Goal: Task Accomplishment & Management: Use online tool/utility

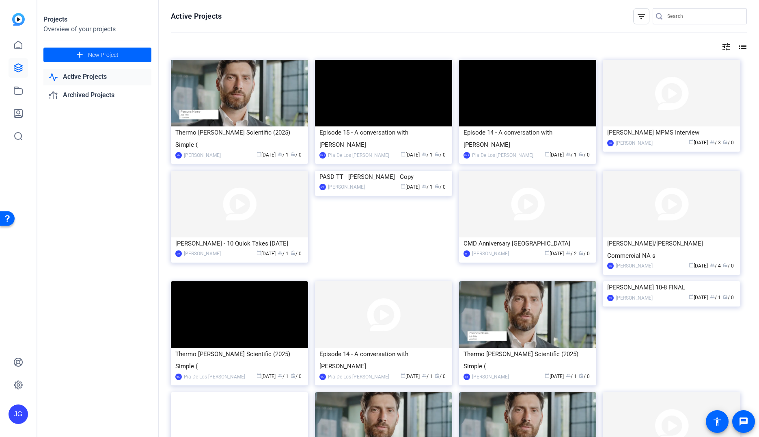
click at [697, 14] on input "Search" at bounding box center [704, 16] width 73 height 10
type input "AI"
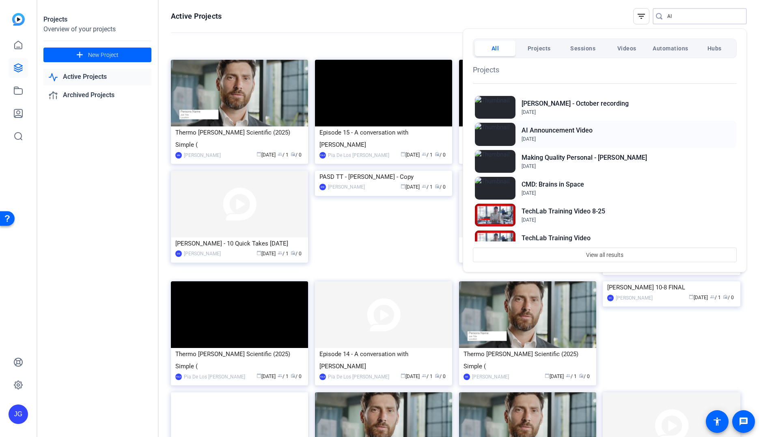
click at [600, 132] on div "AI Announcement Video [DATE]" at bounding box center [605, 134] width 264 height 27
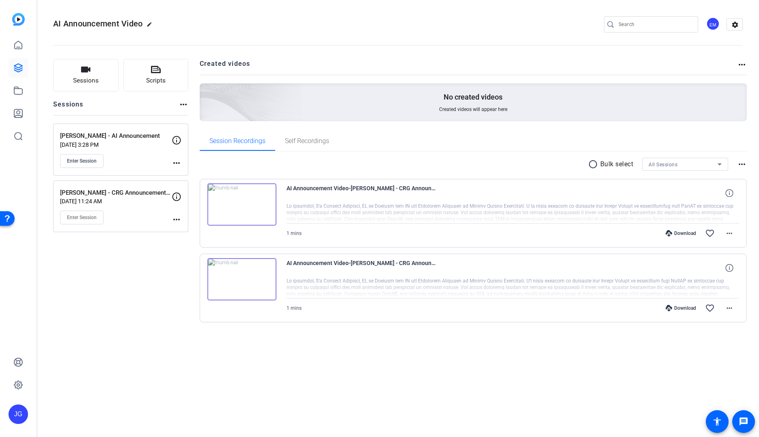
click at [242, 279] on img at bounding box center [242, 279] width 69 height 42
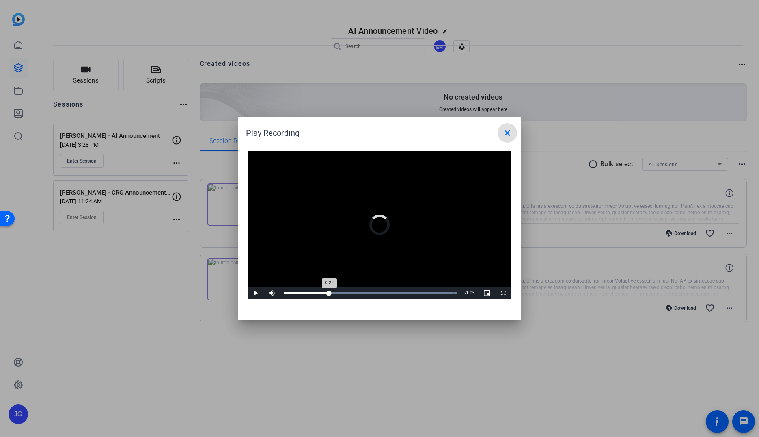
click at [331, 291] on div "Loaded : 100.00% 0:22 0:22" at bounding box center [370, 293] width 181 height 12
click at [507, 138] on span at bounding box center [507, 132] width 19 height 19
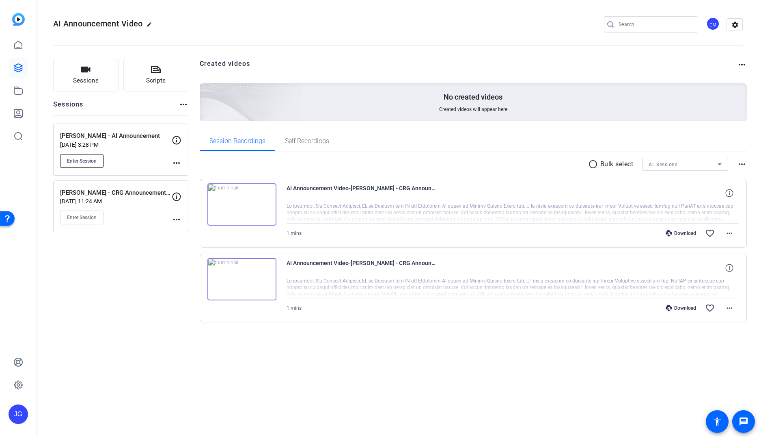
click at [90, 160] on span "Enter Session" at bounding box center [82, 161] width 30 height 6
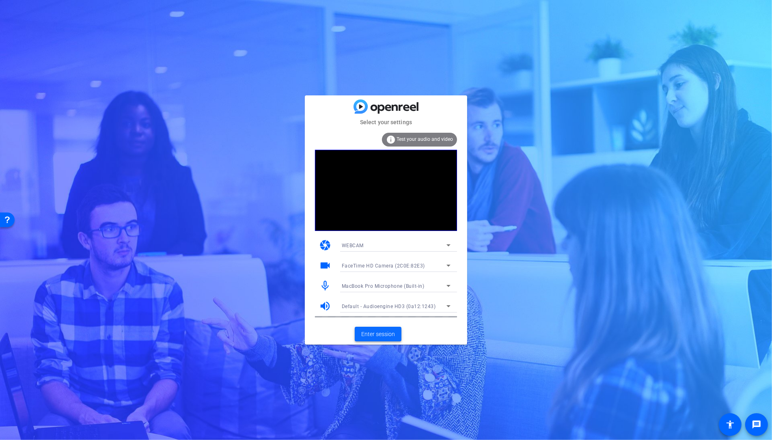
click at [383, 335] on span "Enter session" at bounding box center [378, 334] width 34 height 9
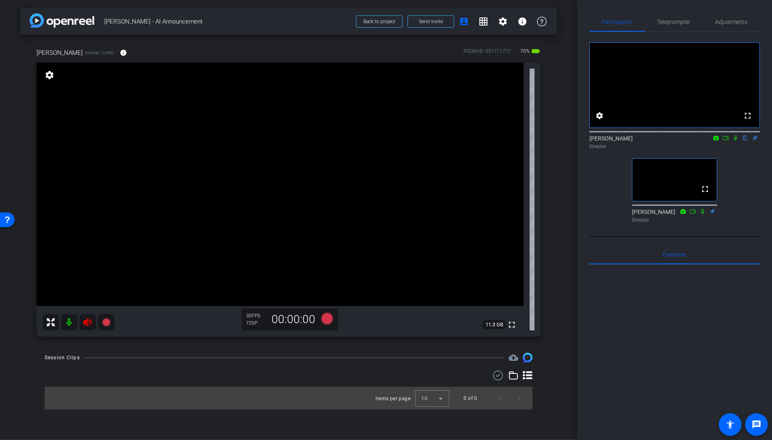
click at [89, 324] on icon at bounding box center [88, 323] width 10 height 10
click at [90, 320] on icon at bounding box center [88, 323] width 10 height 10
click at [89, 325] on icon at bounding box center [88, 323] width 10 height 10
click at [726, 22] on span "Adjustments" at bounding box center [732, 22] width 32 height 6
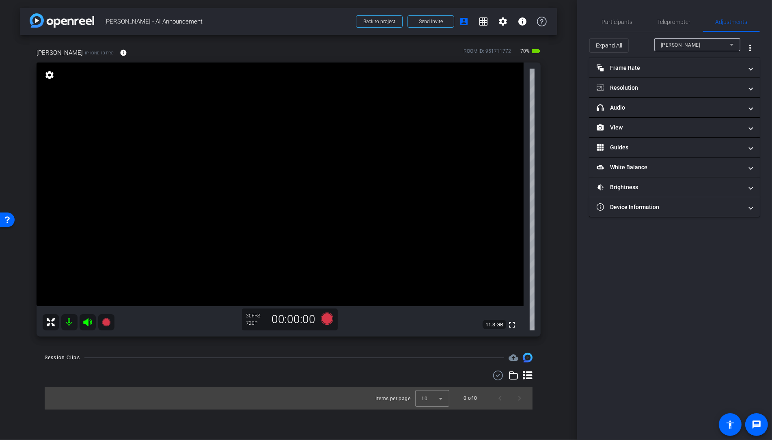
click at [670, 44] on span "emma" at bounding box center [681, 45] width 40 height 6
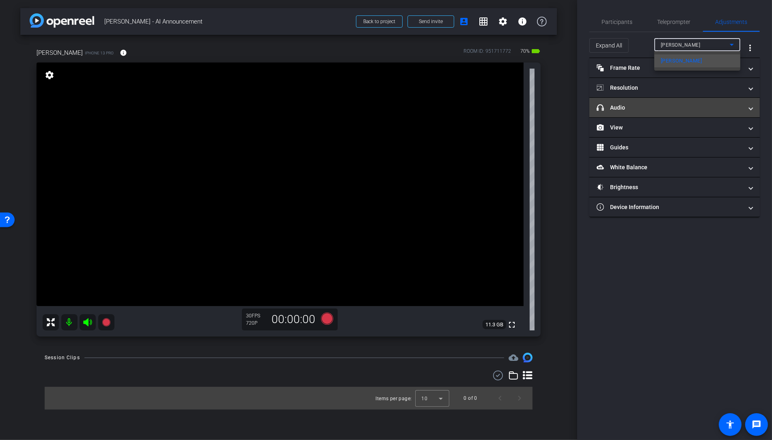
click at [625, 106] on div at bounding box center [386, 220] width 772 height 440
click at [625, 106] on mat-panel-title "headphone icon Audio" at bounding box center [670, 108] width 146 height 9
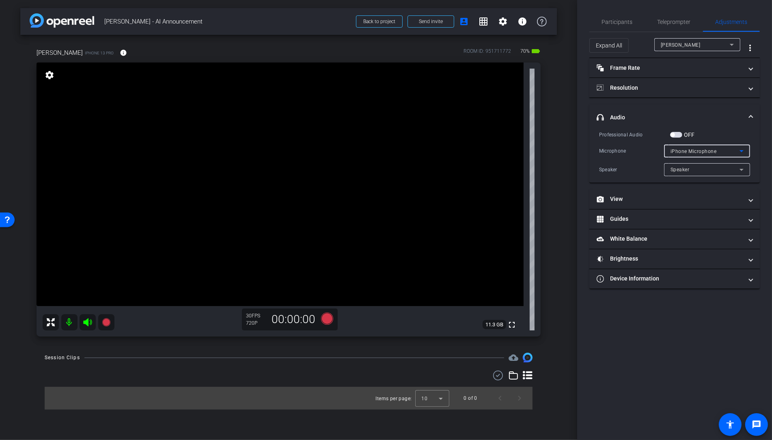
click at [694, 154] on div "iPhone Microphone" at bounding box center [705, 151] width 69 height 10
click at [647, 169] on div at bounding box center [386, 220] width 772 height 440
click at [623, 27] on span "Participants" at bounding box center [617, 21] width 31 height 19
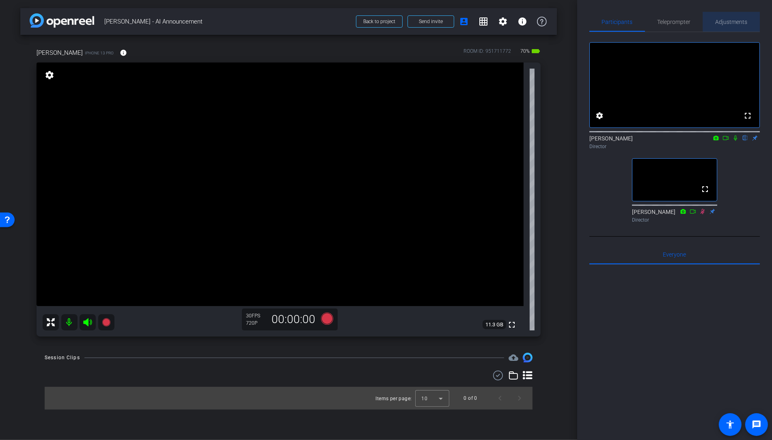
click at [749, 17] on div "Adjustments" at bounding box center [731, 21] width 57 height 19
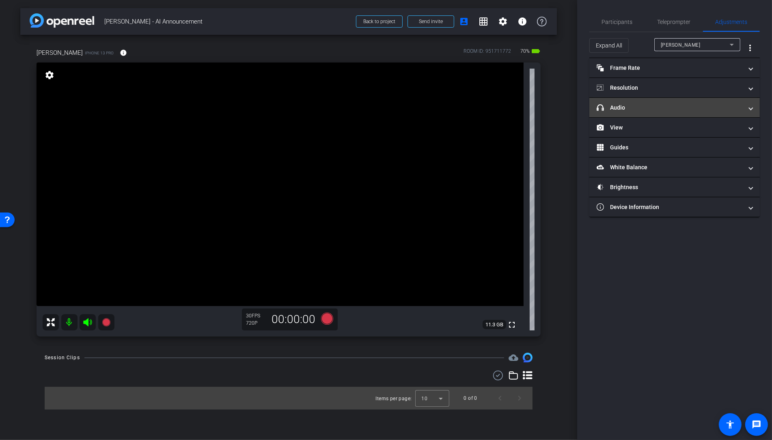
click at [644, 109] on mat-panel-title "headphone icon Audio" at bounding box center [670, 108] width 146 height 9
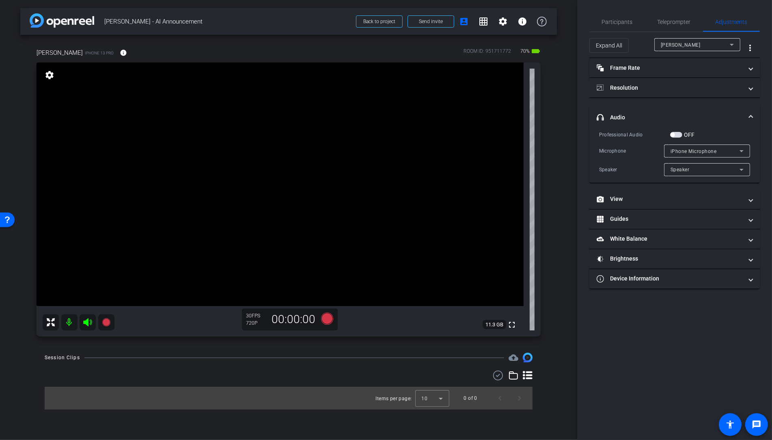
click at [676, 134] on span "button" at bounding box center [676, 135] width 12 height 6
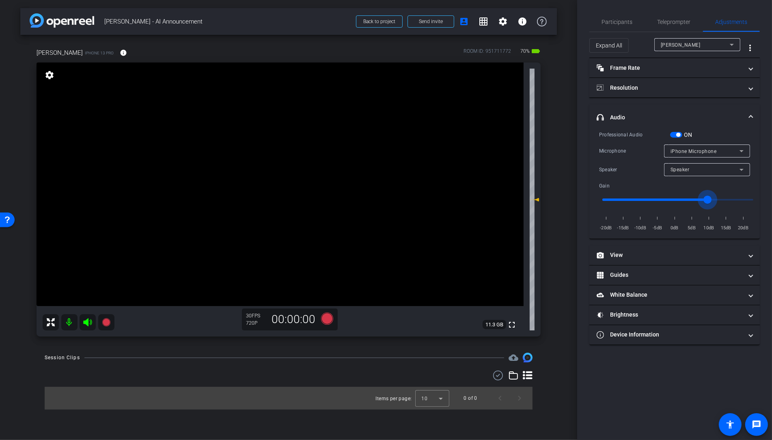
click at [708, 198] on input "range" at bounding box center [678, 200] width 168 height 18
drag, startPoint x: 703, startPoint y: 198, endPoint x: 693, endPoint y: 199, distance: 9.8
click at [693, 199] on input "range" at bounding box center [678, 200] width 168 height 18
click at [708, 200] on input "range" at bounding box center [678, 200] width 168 height 18
click at [704, 199] on input "range" at bounding box center [678, 200] width 168 height 18
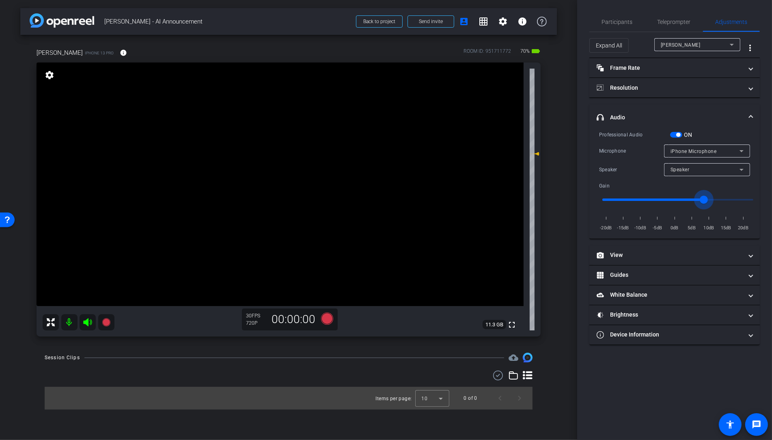
click at [701, 199] on input "range" at bounding box center [678, 200] width 168 height 18
click at [697, 199] on input "range" at bounding box center [678, 200] width 168 height 18
click at [696, 199] on input "range" at bounding box center [678, 200] width 168 height 18
click at [691, 199] on input "range" at bounding box center [678, 200] width 168 height 18
type input "3"
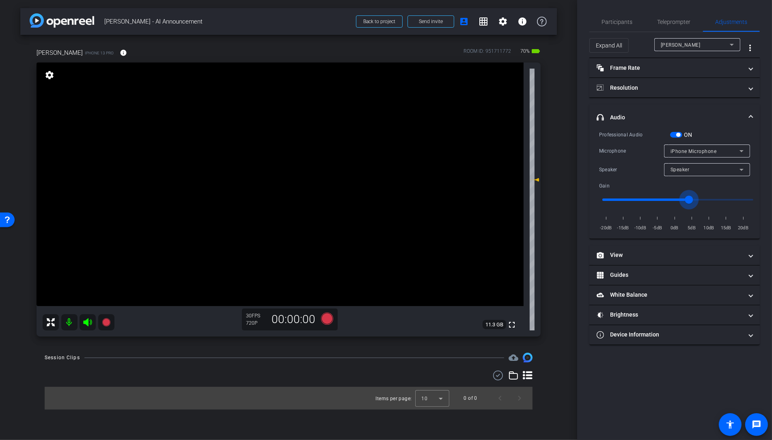
click at [691, 199] on input "range" at bounding box center [678, 200] width 168 height 18
click at [613, 20] on span "Participants" at bounding box center [617, 22] width 31 height 6
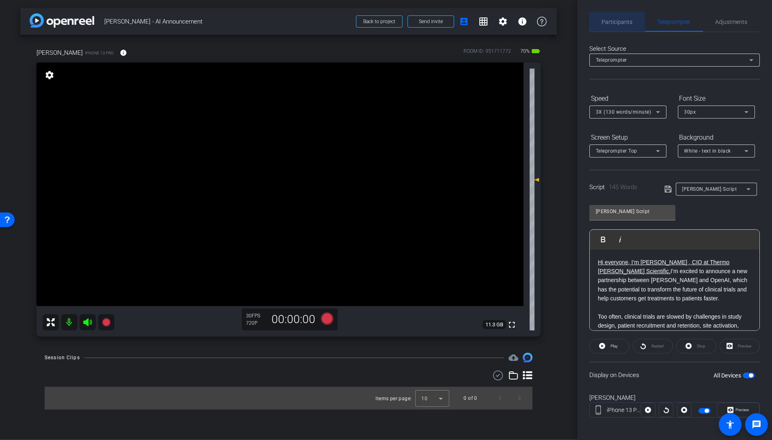
click at [619, 21] on span "Participants" at bounding box center [617, 22] width 31 height 6
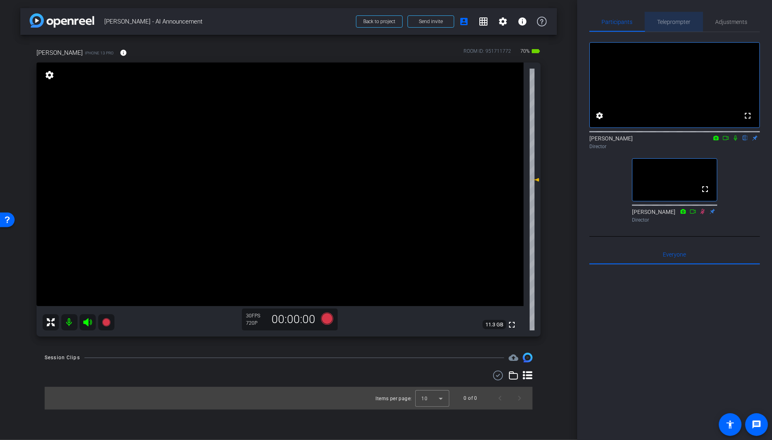
click at [651, 22] on div "Teleprompter" at bounding box center [674, 21] width 58 height 19
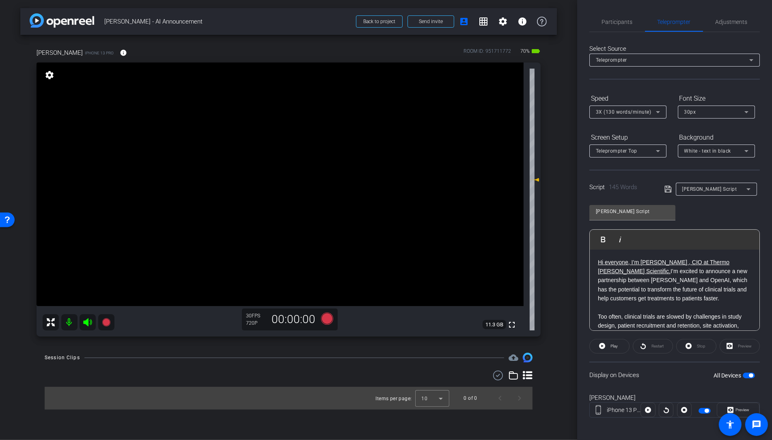
click at [614, 113] on span "3X (130 words/minute)" at bounding box center [624, 112] width 56 height 6
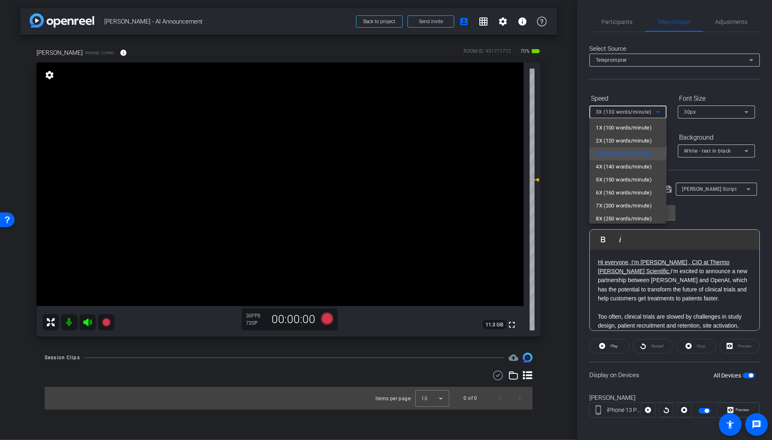
click at [580, 122] on div at bounding box center [386, 220] width 772 height 440
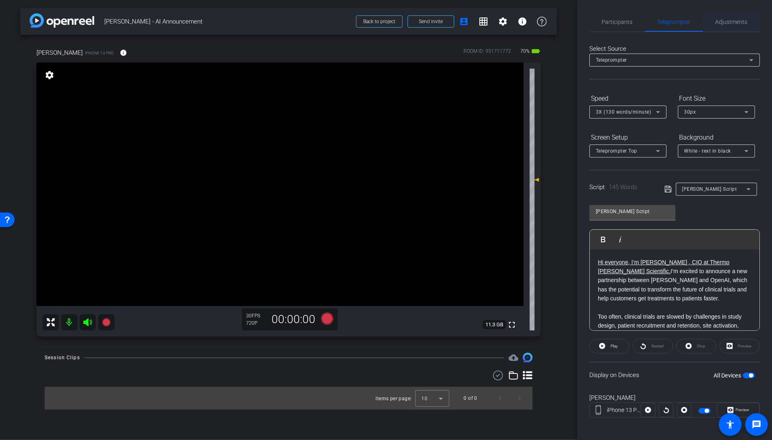
click at [726, 23] on span "Adjustments" at bounding box center [732, 22] width 32 height 6
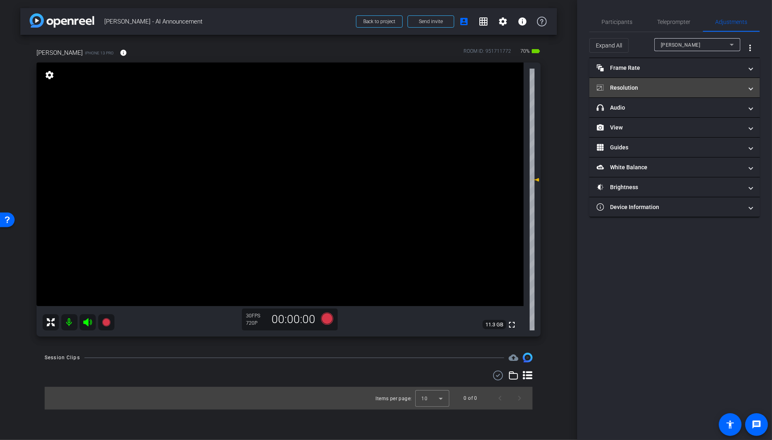
click at [633, 87] on mat-panel-title "Resolution" at bounding box center [670, 88] width 146 height 9
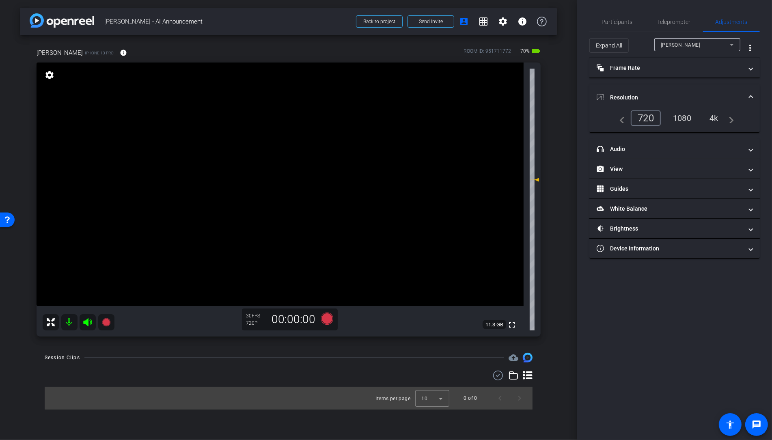
click at [51, 75] on mat-icon "settings" at bounding box center [49, 75] width 11 height 10
click at [683, 71] on mat-panel-title "Frame Rate Frame Rate" at bounding box center [670, 68] width 146 height 9
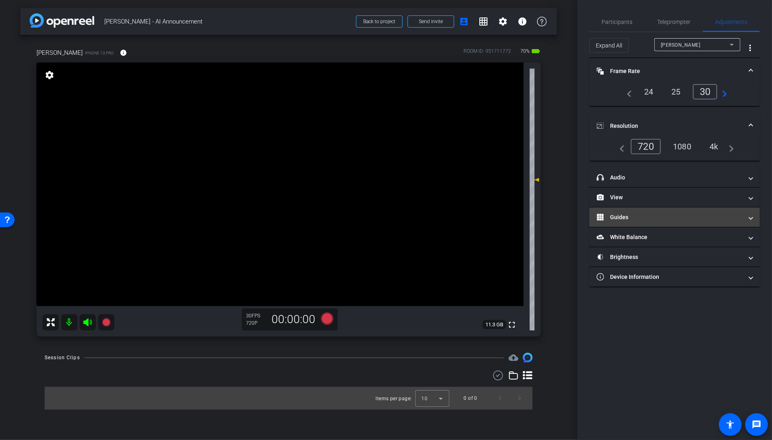
click at [655, 220] on mat-expansion-panel-header "Guides" at bounding box center [675, 217] width 171 height 19
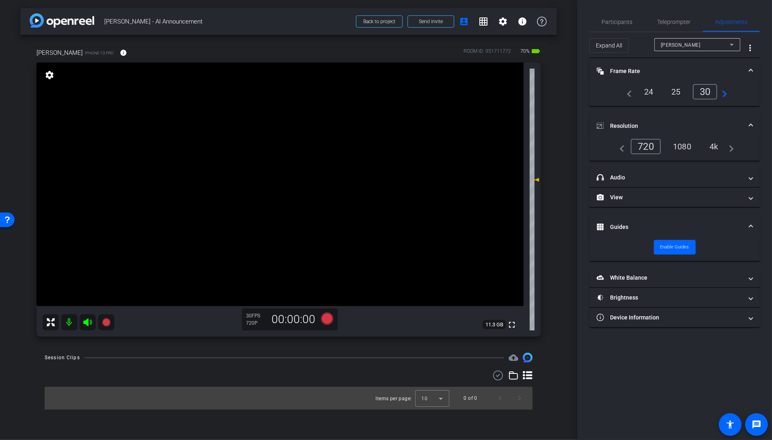
click at [651, 217] on mat-expansion-panel-header "Guides" at bounding box center [675, 227] width 171 height 26
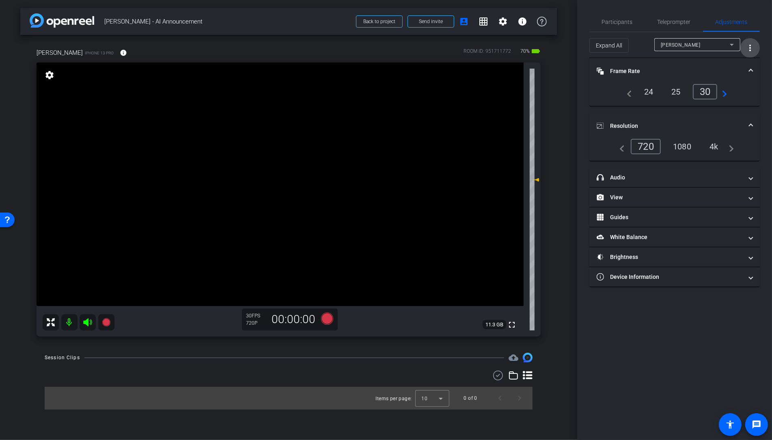
click at [746, 48] on mat-icon "more_vert" at bounding box center [751, 48] width 10 height 10
click at [748, 48] on div at bounding box center [386, 220] width 772 height 440
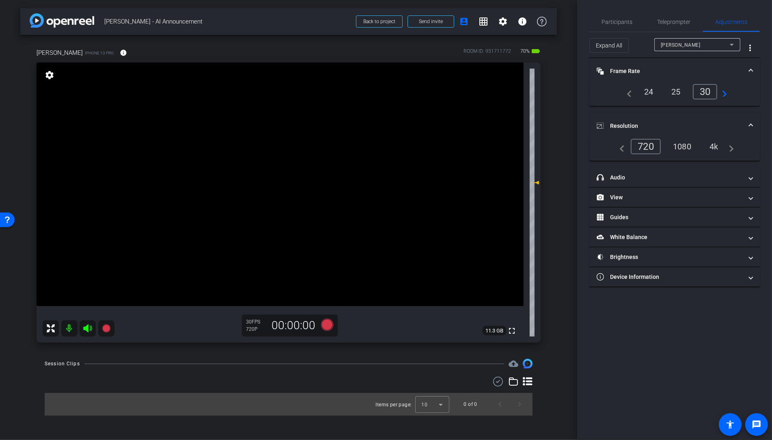
click at [685, 145] on div "1080" at bounding box center [682, 147] width 30 height 14
click at [715, 145] on div "4k" at bounding box center [714, 147] width 21 height 14
click at [683, 17] on span "Teleprompter" at bounding box center [674, 21] width 33 height 19
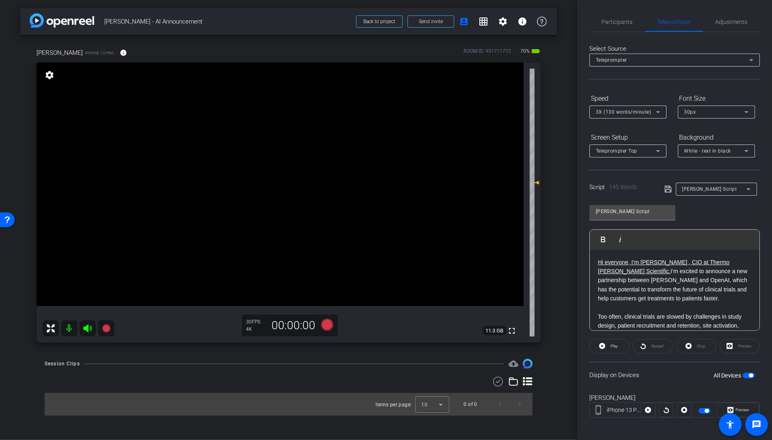
scroll to position [2, 0]
click at [744, 409] on span "Preview" at bounding box center [743, 408] width 14 height 4
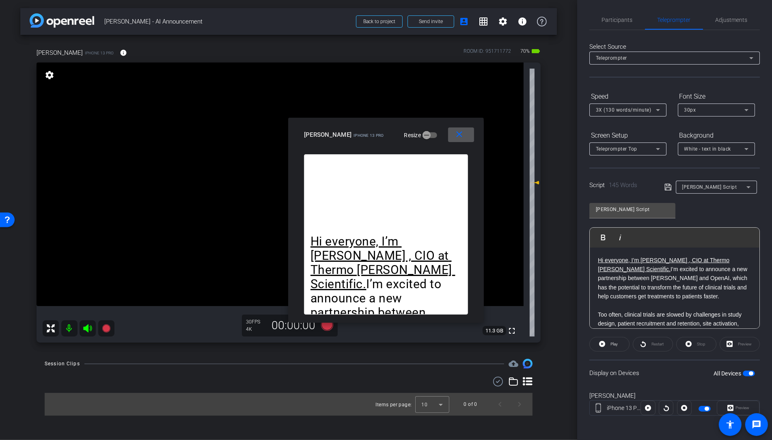
click at [706, 148] on span "White - text in black" at bounding box center [708, 149] width 47 height 6
click at [706, 175] on div "Black - text in white" at bounding box center [709, 180] width 48 height 10
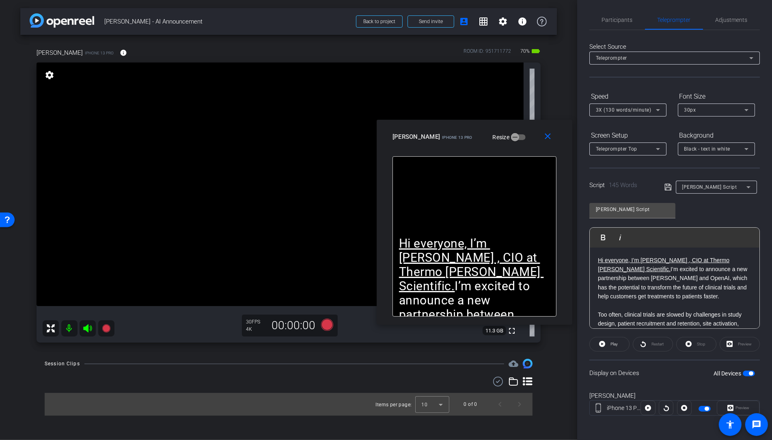
drag, startPoint x: 430, startPoint y: 134, endPoint x: 510, endPoint y: 135, distance: 79.2
click at [510, 135] on div "emma iPhone 13 Pro Resize" at bounding box center [478, 137] width 170 height 15
click at [695, 112] on span "30px" at bounding box center [691, 110] width 12 height 6
click at [697, 150] on mat-option "40px" at bounding box center [716, 151] width 77 height 13
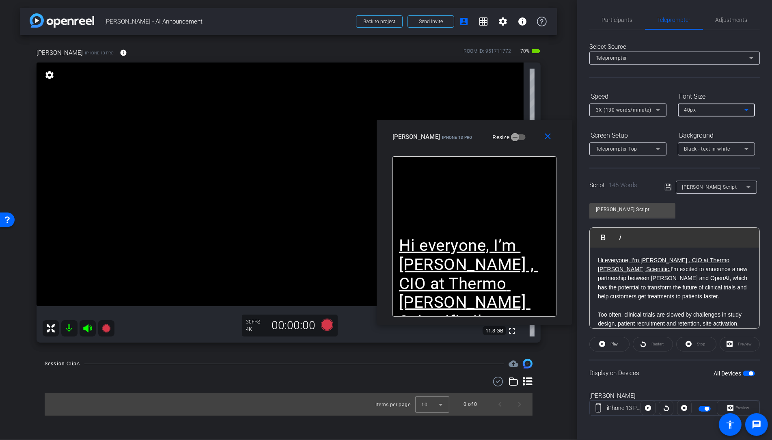
click at [640, 111] on span "3X (130 words/minute)" at bounding box center [624, 110] width 56 height 6
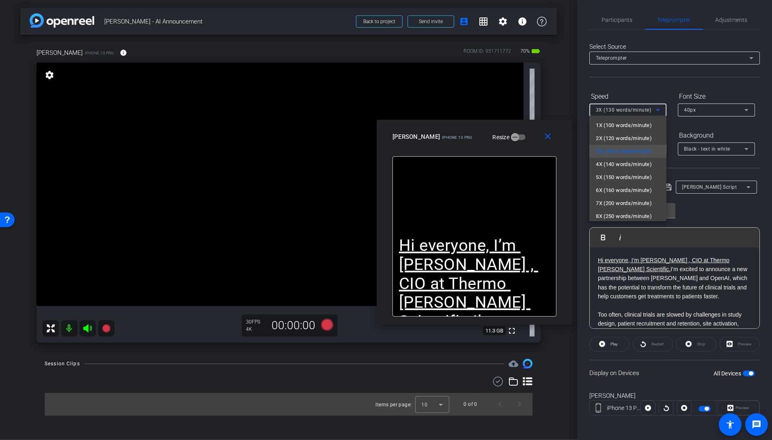
click at [653, 87] on div at bounding box center [386, 220] width 772 height 440
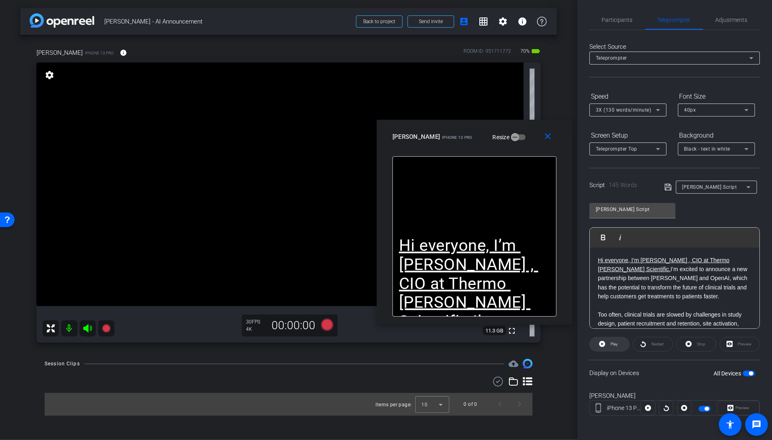
click at [611, 348] on span "Play" at bounding box center [613, 344] width 9 height 11
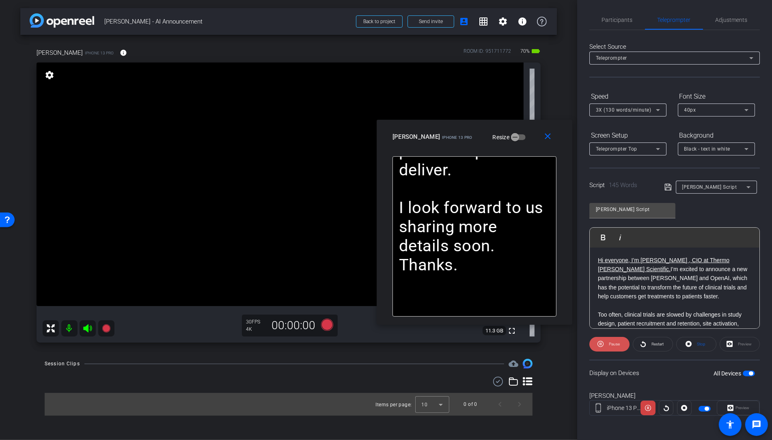
click at [611, 346] on span "Pause" at bounding box center [613, 344] width 13 height 11
click at [725, 25] on span "Adjustments" at bounding box center [732, 19] width 32 height 19
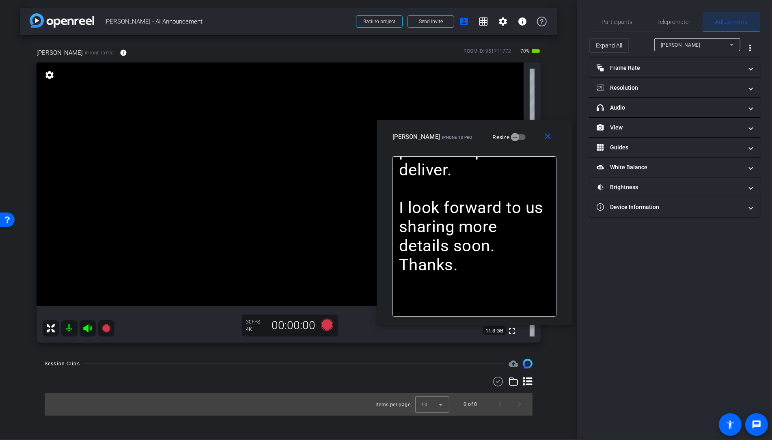
scroll to position [0, 0]
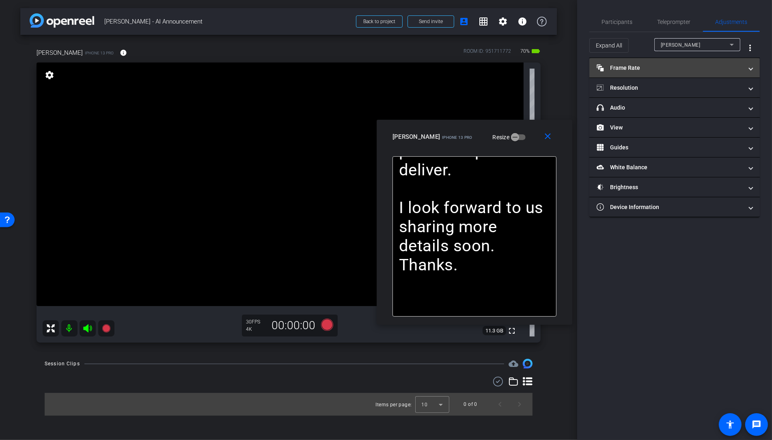
click at [642, 67] on mat-panel-title "Frame Rate Frame Rate" at bounding box center [670, 68] width 146 height 9
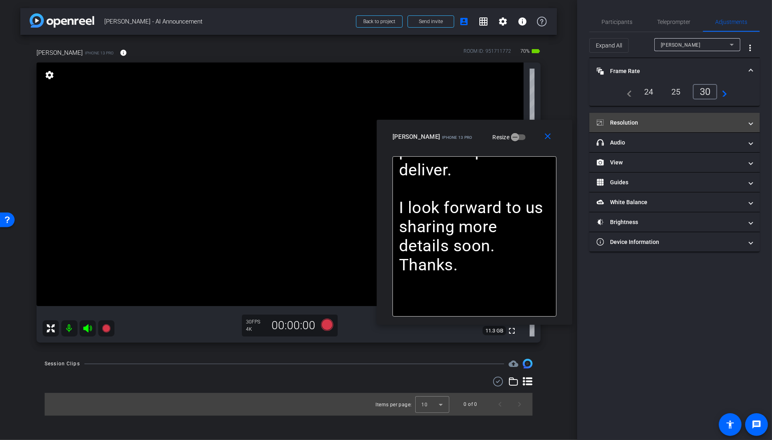
click at [671, 120] on mat-panel-title "Resolution" at bounding box center [670, 123] width 146 height 9
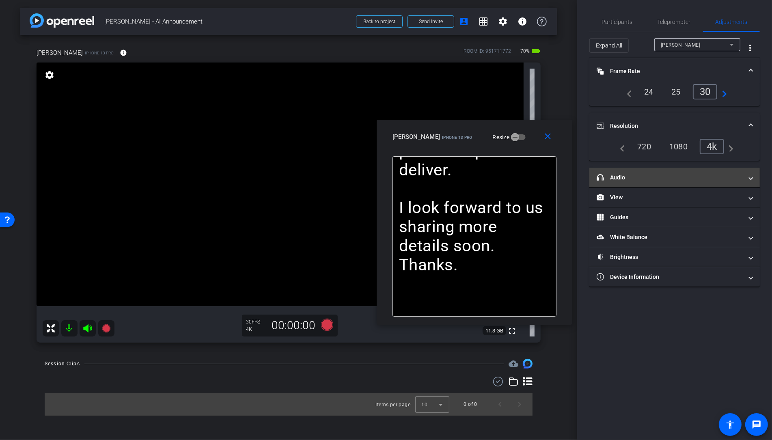
click at [659, 181] on mat-expansion-panel-header "headphone icon Audio" at bounding box center [675, 177] width 171 height 19
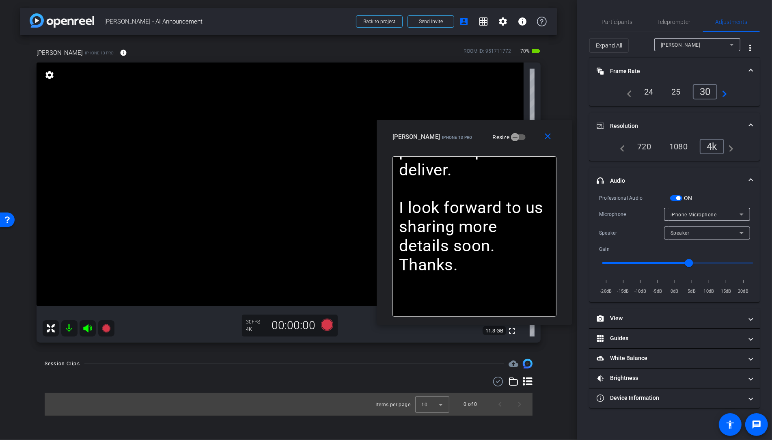
click at [660, 180] on mat-panel-title "headphone icon Audio" at bounding box center [670, 181] width 146 height 9
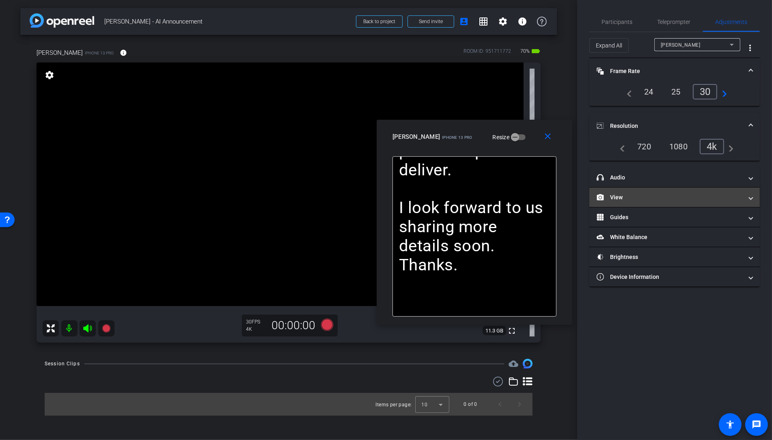
click at [648, 195] on mat-panel-title "View" at bounding box center [670, 197] width 146 height 9
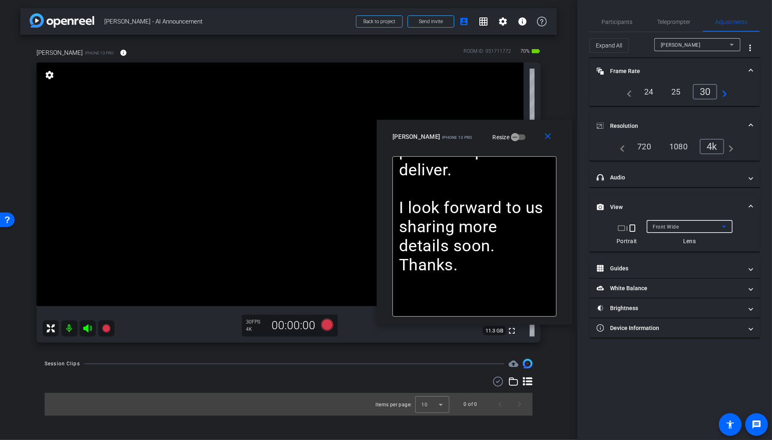
click at [668, 227] on span "Front Wide" at bounding box center [666, 227] width 26 height 6
click at [651, 194] on div at bounding box center [386, 220] width 772 height 440
click at [615, 17] on span "Participants" at bounding box center [617, 21] width 31 height 19
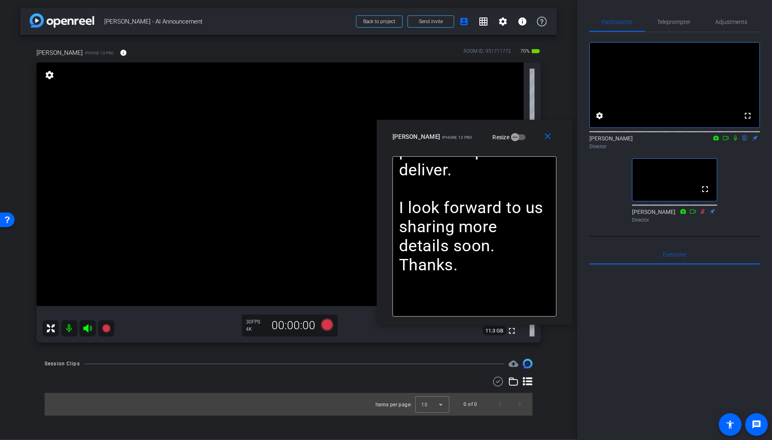
click at [745, 141] on mat-icon "flip" at bounding box center [746, 137] width 10 height 7
click at [331, 327] on icon at bounding box center [327, 325] width 12 height 12
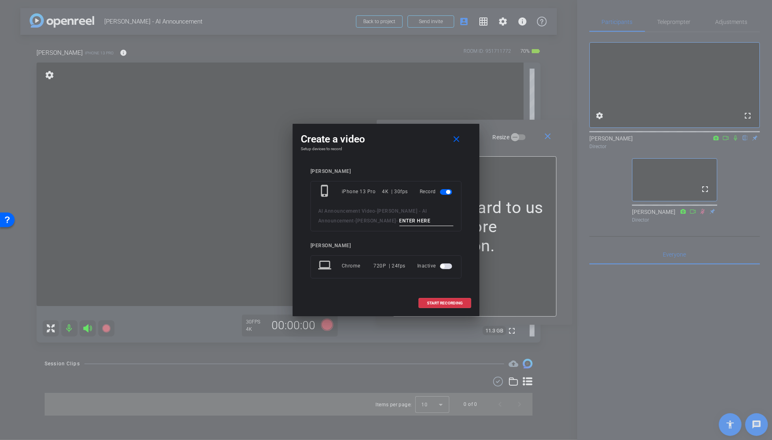
click at [410, 218] on input at bounding box center [427, 221] width 54 height 10
type input "Test"
click at [435, 298] on span at bounding box center [445, 303] width 52 height 19
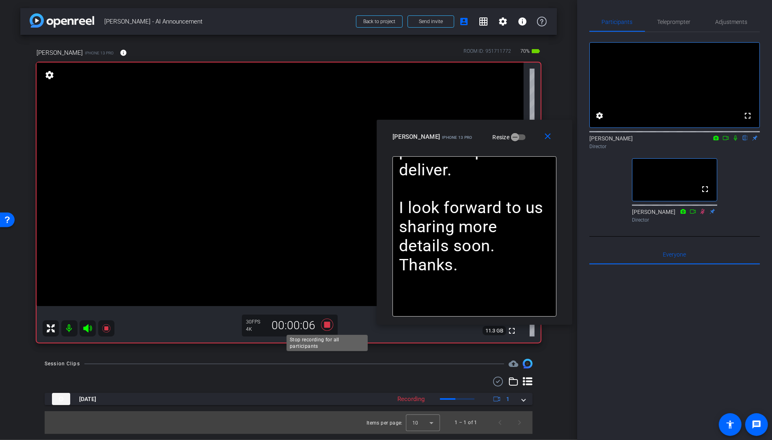
click at [327, 324] on icon at bounding box center [327, 325] width 12 height 12
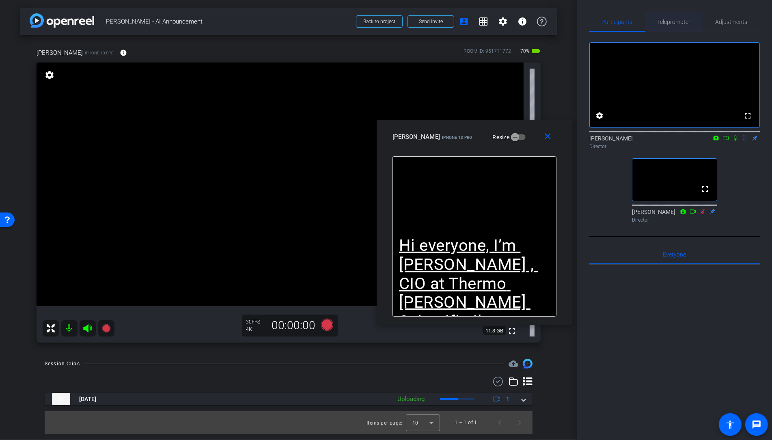
click at [682, 25] on span "Teleprompter" at bounding box center [674, 22] width 33 height 6
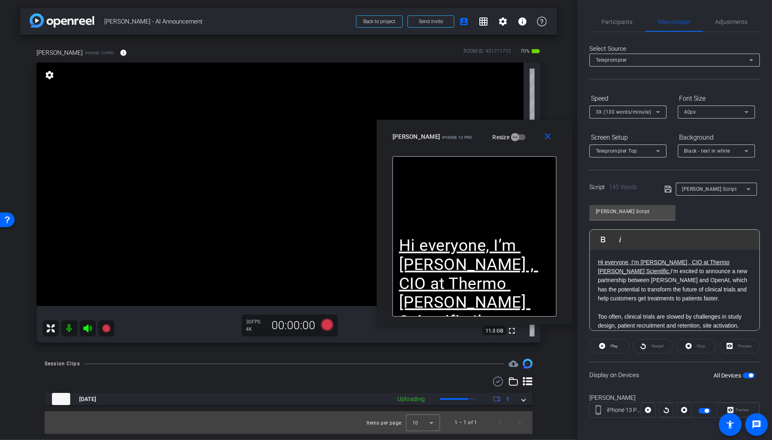
click at [749, 375] on span "button" at bounding box center [749, 376] width 12 height 6
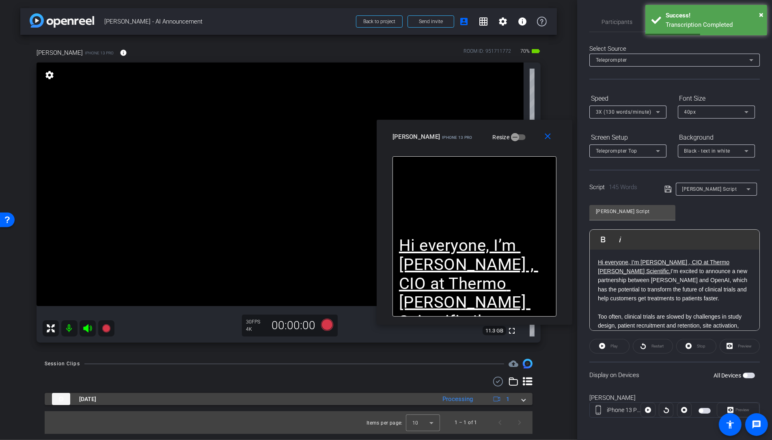
click at [525, 401] on span at bounding box center [523, 399] width 3 height 9
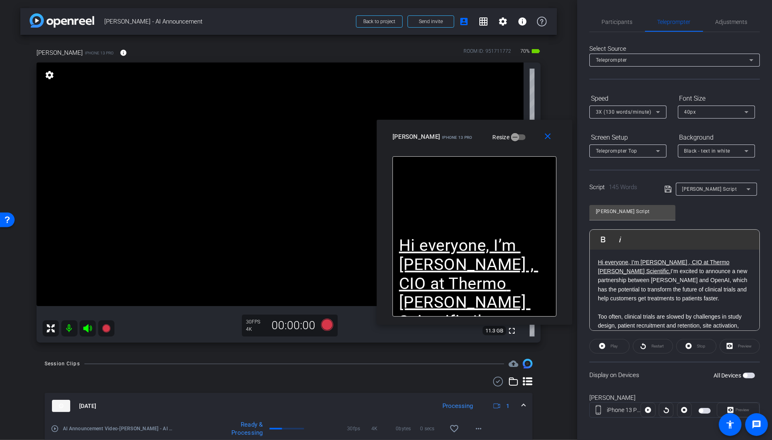
click at [614, 343] on div "Play" at bounding box center [610, 346] width 40 height 15
click at [750, 376] on span "button" at bounding box center [749, 376] width 12 height 6
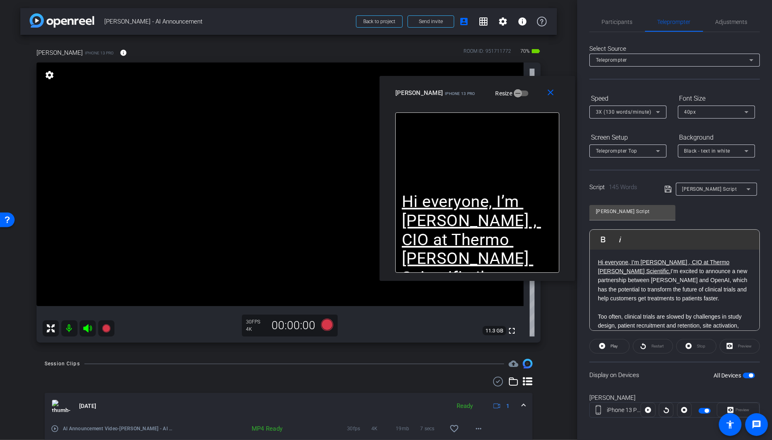
drag, startPoint x: 521, startPoint y: 138, endPoint x: 523, endPoint y: 94, distance: 44.0
click at [523, 94] on div "emma iPhone 13 Pro Resize" at bounding box center [481, 93] width 170 height 15
click at [612, 26] on span "Participants" at bounding box center [617, 21] width 31 height 19
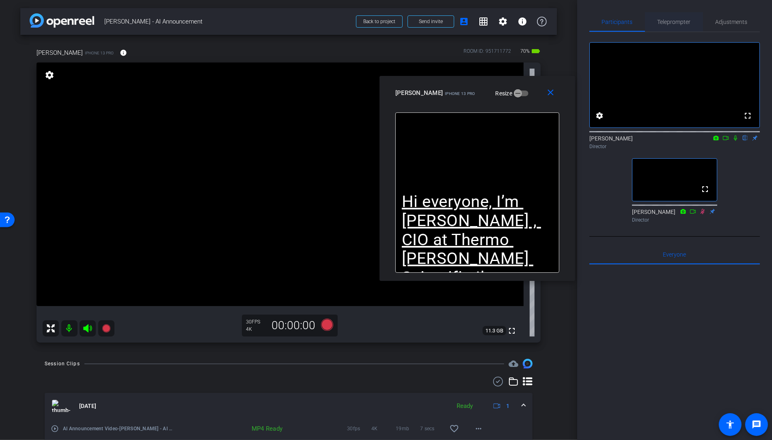
click at [679, 18] on span "Teleprompter" at bounding box center [674, 21] width 33 height 19
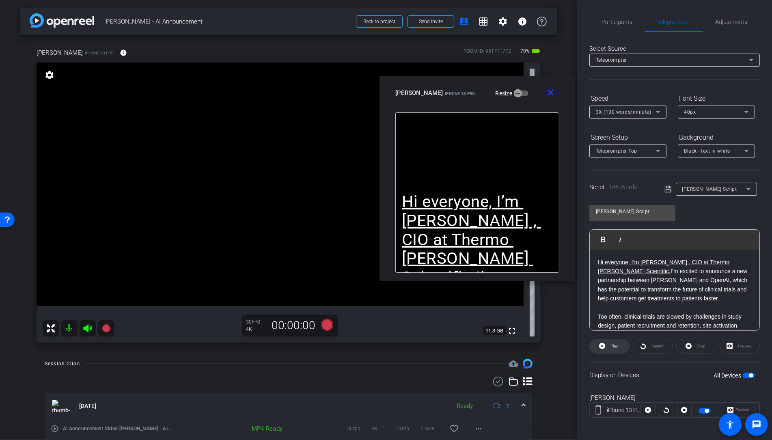
click at [609, 346] on span "Play" at bounding box center [613, 346] width 9 height 11
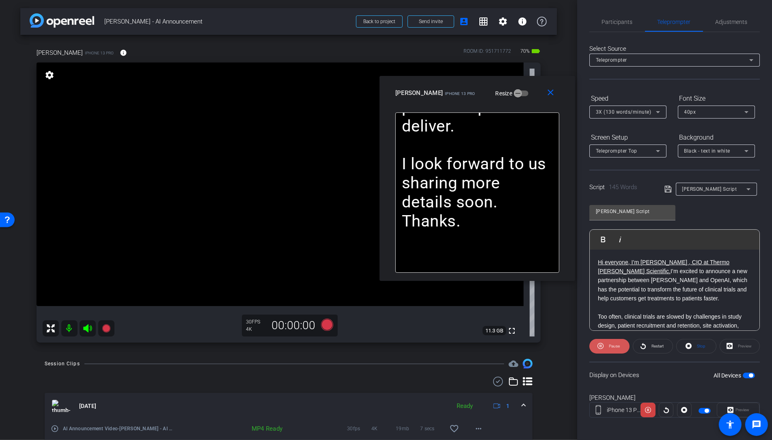
click at [609, 346] on span "Pause" at bounding box center [614, 346] width 11 height 4
click at [625, 117] on div "3X (130 words/minute)" at bounding box center [626, 112] width 60 height 10
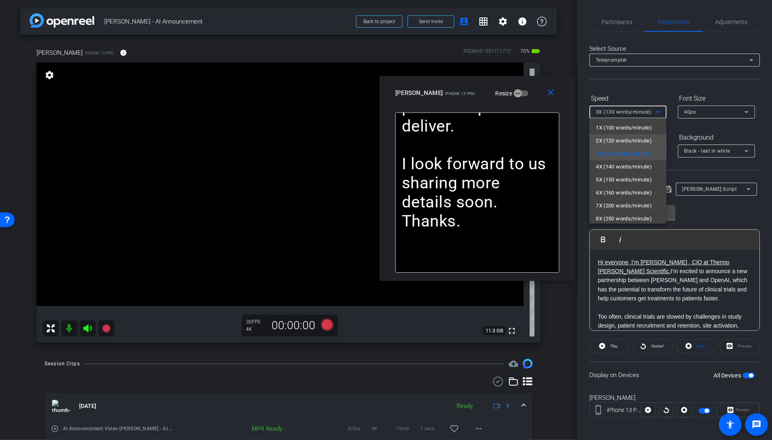
click at [610, 138] on span "2X (120 words/minute)" at bounding box center [624, 141] width 56 height 10
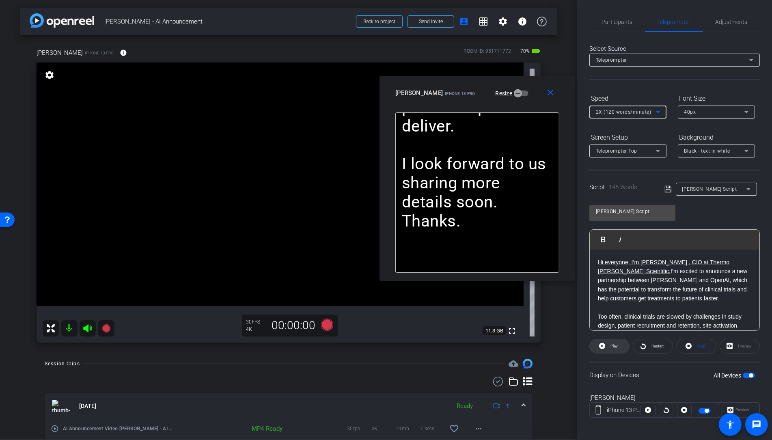
click at [612, 345] on span "Play" at bounding box center [614, 346] width 7 height 4
click at [612, 345] on span "Pause" at bounding box center [614, 346] width 11 height 4
click at [616, 112] on span "2X (120 words/minute)" at bounding box center [624, 112] width 56 height 6
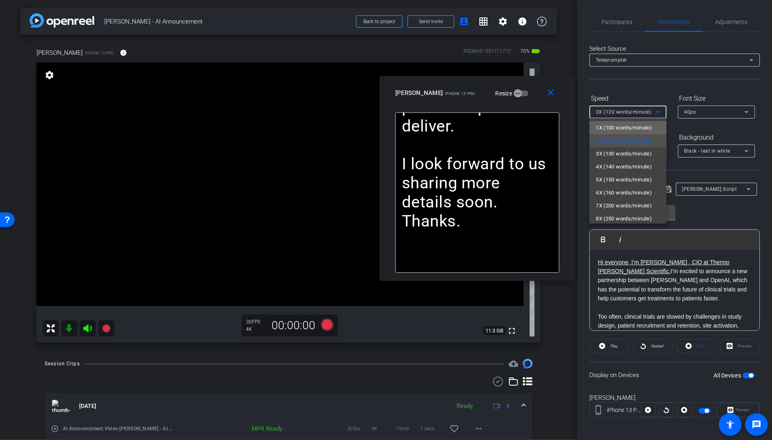
click at [614, 129] on span "1X (100 words/minute)" at bounding box center [624, 128] width 56 height 10
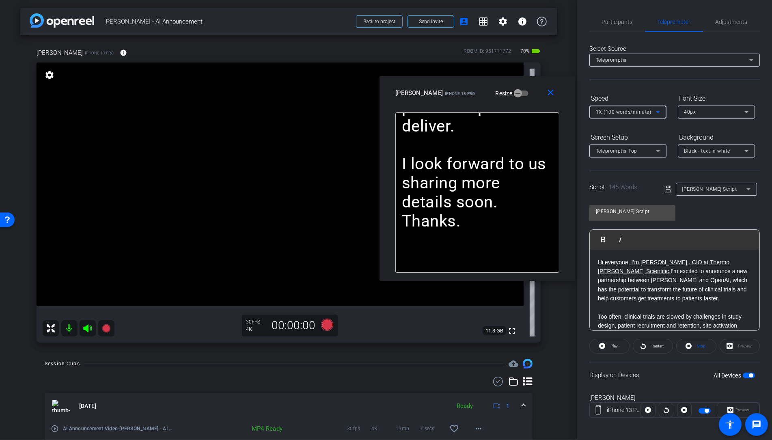
click at [703, 111] on div "40px" at bounding box center [715, 112] width 60 height 10
click at [692, 141] on span "30px" at bounding box center [691, 141] width 12 height 10
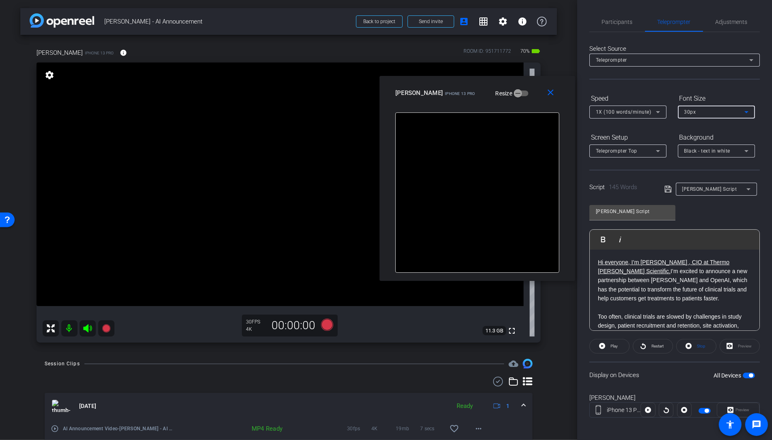
click at [618, 113] on span "1X (100 words/minute)" at bounding box center [624, 112] width 56 height 6
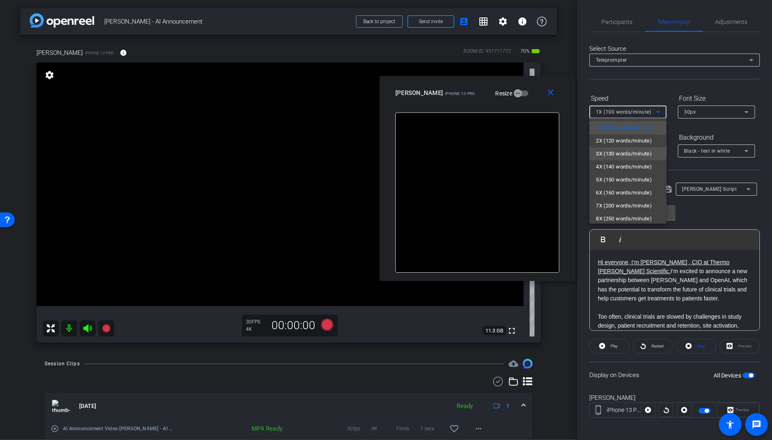
click at [613, 152] on span "3X (130 words/minute)" at bounding box center [624, 154] width 56 height 10
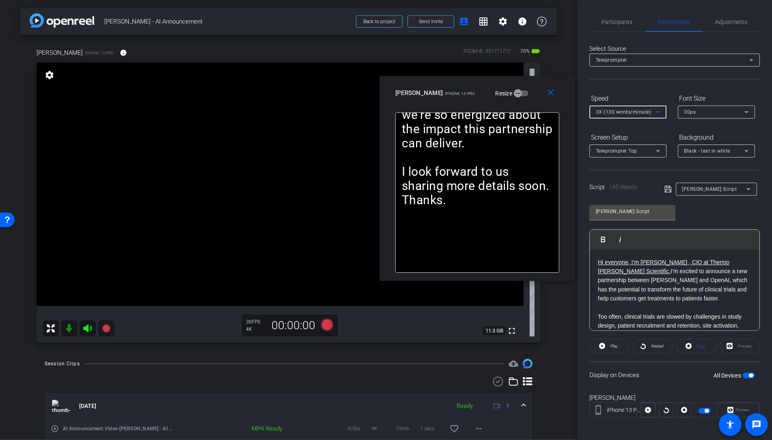
click at [707, 113] on div "30px" at bounding box center [715, 112] width 60 height 10
click at [696, 157] on span "40px" at bounding box center [691, 154] width 12 height 10
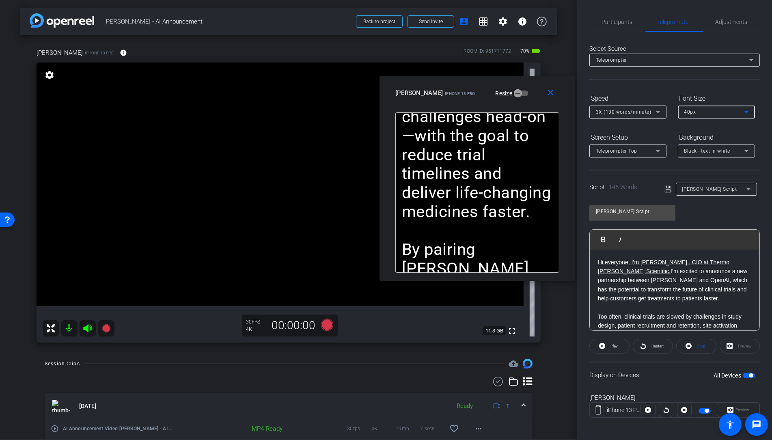
click at [699, 113] on div "40px" at bounding box center [715, 112] width 60 height 10
click at [697, 137] on mat-option "30px" at bounding box center [716, 140] width 77 height 13
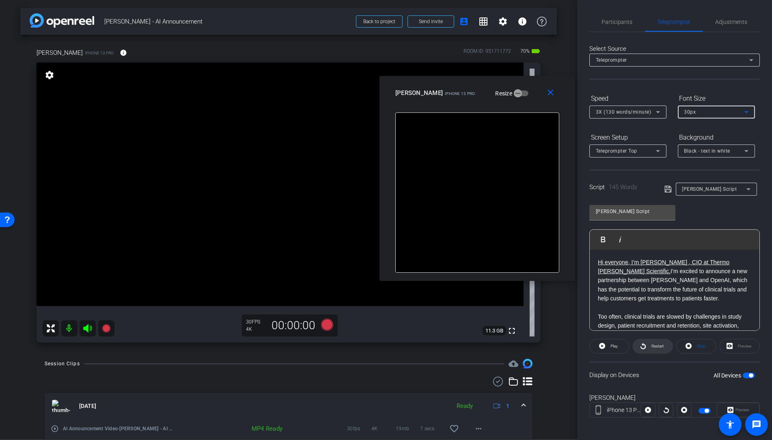
click at [655, 346] on span "Restart" at bounding box center [658, 346] width 12 height 4
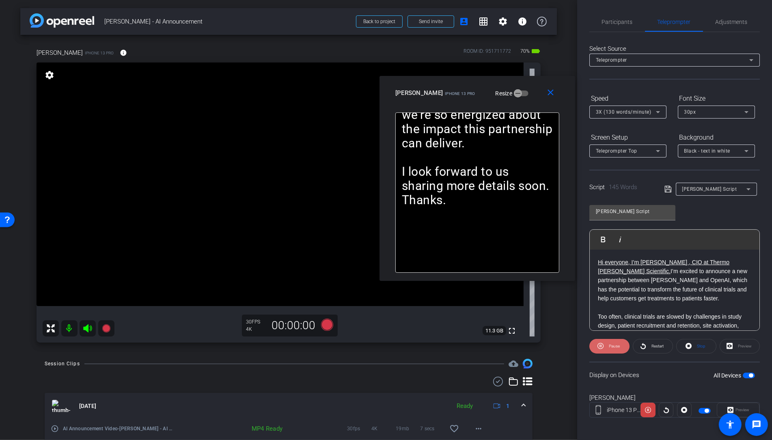
click at [620, 346] on span "Pause" at bounding box center [614, 346] width 11 height 4
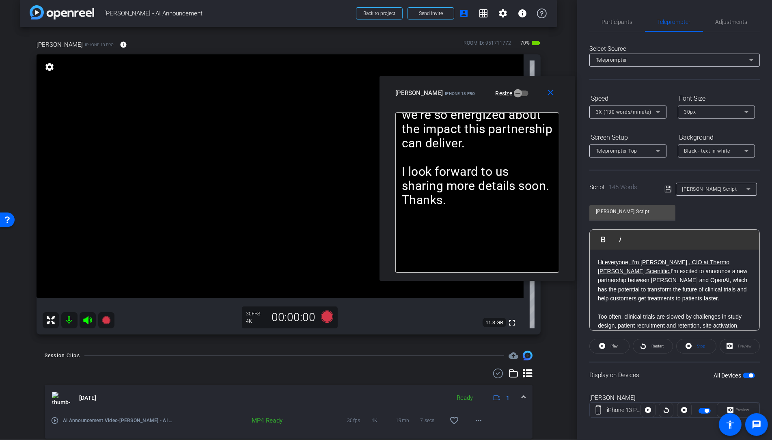
click at [63, 396] on img at bounding box center [61, 398] width 18 height 12
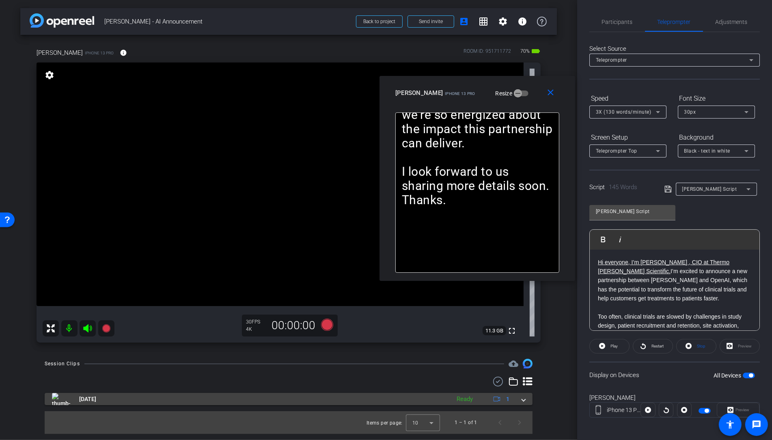
scroll to position [0, 0]
click at [524, 399] on span at bounding box center [523, 399] width 3 height 9
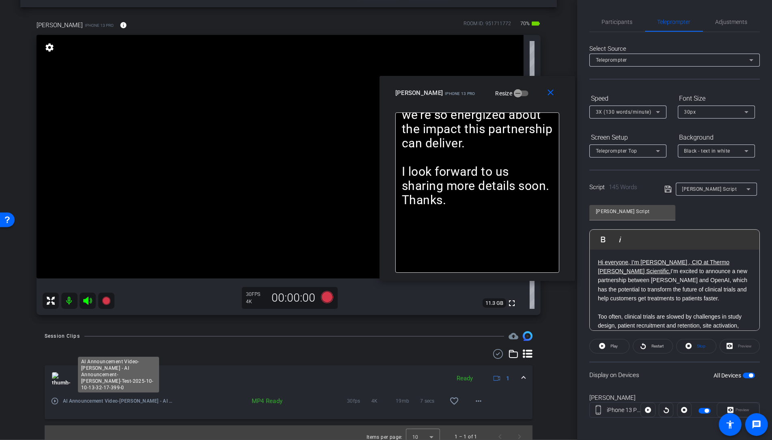
scroll to position [29, 0]
click at [53, 404] on mat-icon "play_circle_outline" at bounding box center [55, 400] width 8 height 8
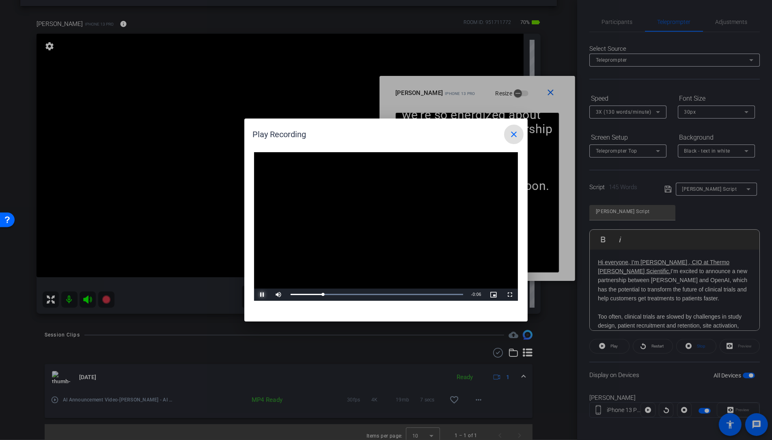
click at [266, 295] on span "Video Player" at bounding box center [262, 295] width 16 height 0
click at [517, 133] on mat-icon "close" at bounding box center [514, 135] width 10 height 10
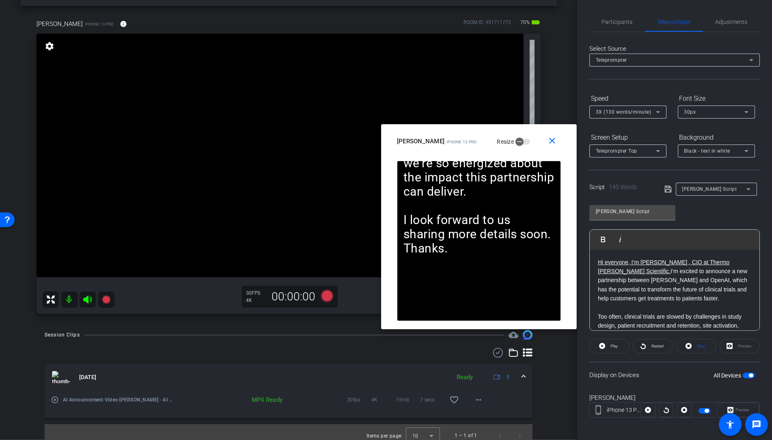
drag, startPoint x: 517, startPoint y: 93, endPoint x: 517, endPoint y: 141, distance: 47.1
click at [519, 142] on div "emma iPhone 13 Pro Resize" at bounding box center [482, 141] width 170 height 15
click at [627, 22] on span "Participants" at bounding box center [617, 22] width 31 height 6
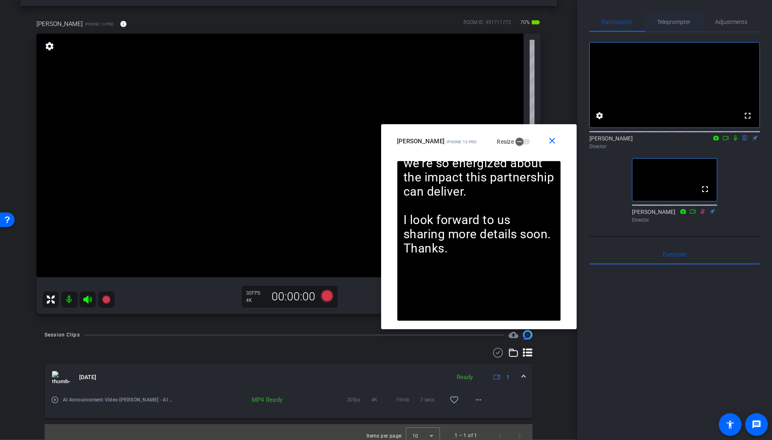
click at [673, 23] on span "Teleprompter" at bounding box center [674, 22] width 33 height 6
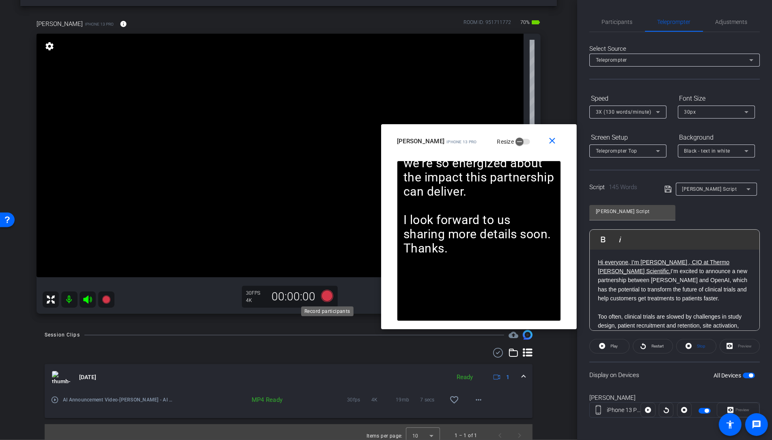
click at [327, 298] on icon at bounding box center [327, 296] width 12 height 12
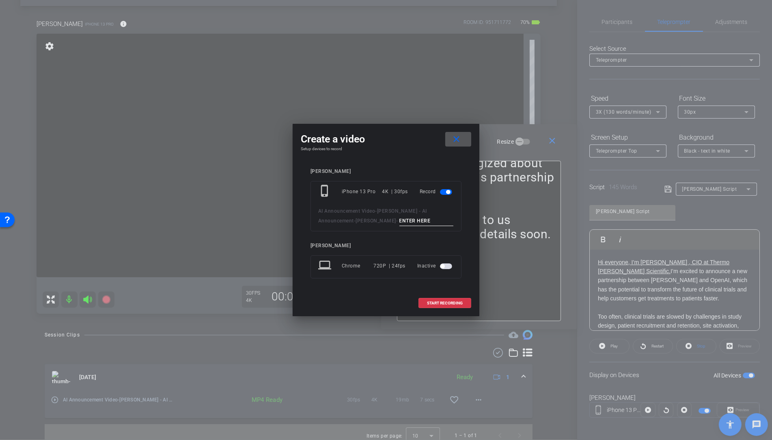
click at [400, 222] on input at bounding box center [427, 221] width 54 height 10
type input "Take 001"
click at [450, 303] on span "START RECORDING" at bounding box center [445, 303] width 36 height 4
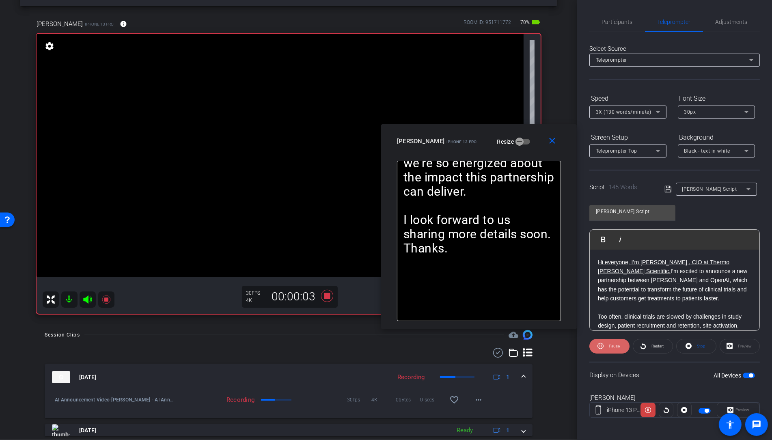
click at [605, 344] on span at bounding box center [610, 346] width 40 height 19
click at [610, 346] on span "Play" at bounding box center [613, 346] width 9 height 11
click at [625, 111] on span "3X (130 words/minute)" at bounding box center [624, 112] width 56 height 6
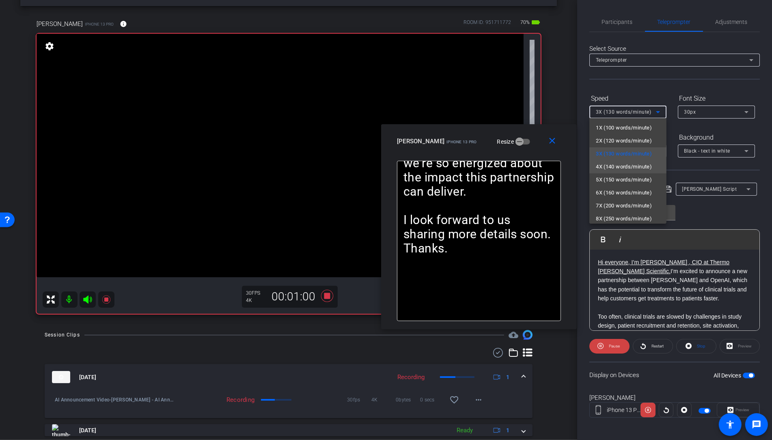
click at [627, 170] on span "4X (140 words/minute)" at bounding box center [624, 167] width 56 height 10
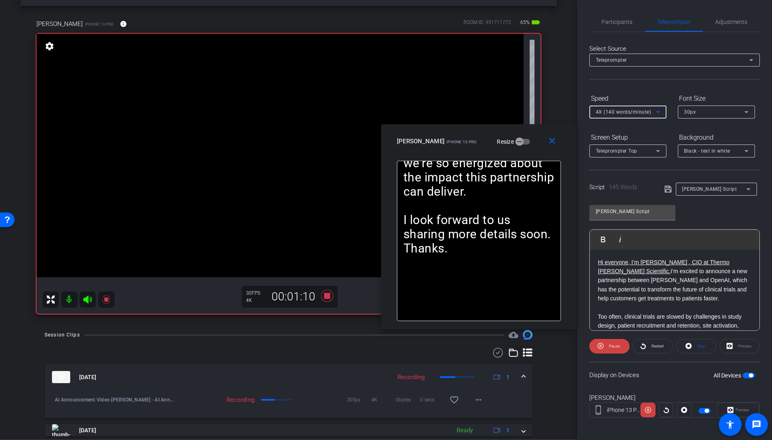
click at [622, 111] on span "4X (140 words/minute)" at bounding box center [624, 112] width 56 height 6
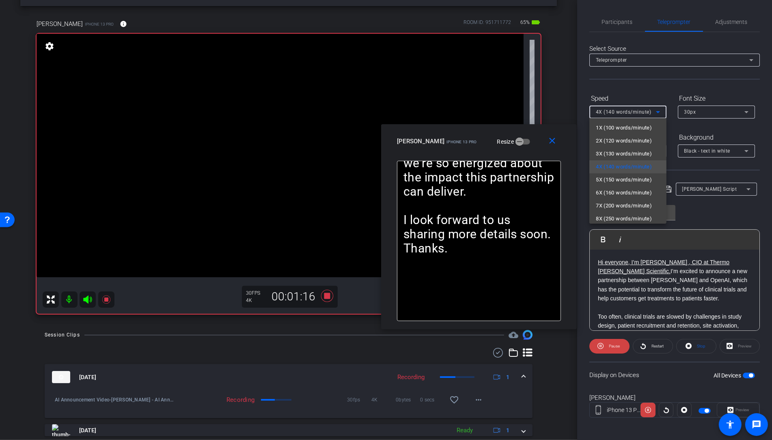
click at [607, 341] on div at bounding box center [386, 220] width 772 height 440
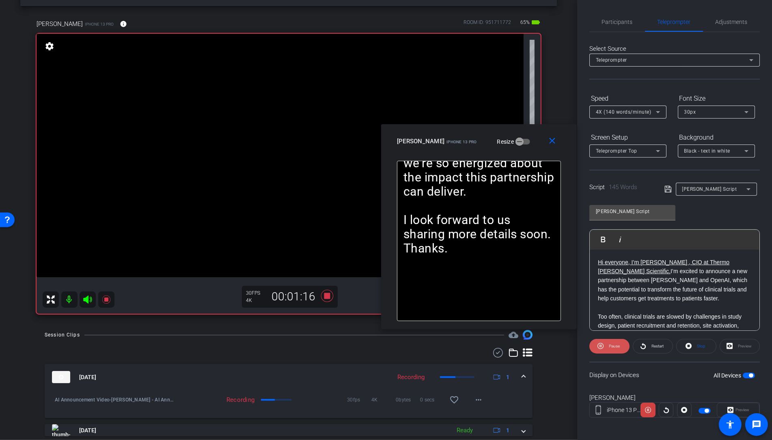
click at [610, 347] on span "Pause" at bounding box center [614, 346] width 11 height 4
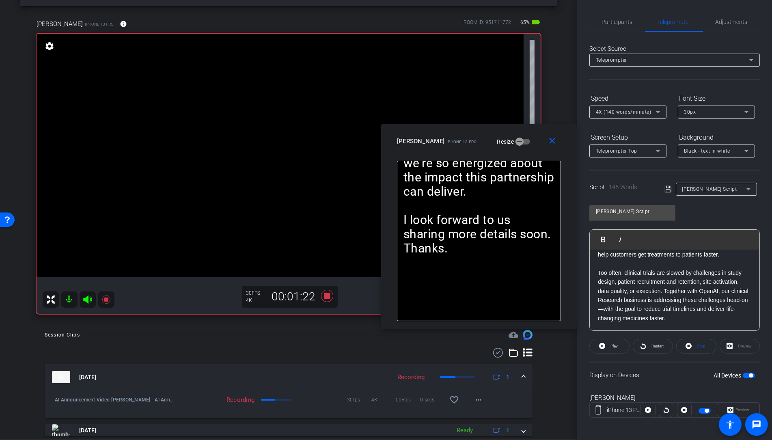
scroll to position [45, 0]
click at [324, 296] on icon at bounding box center [327, 296] width 12 height 12
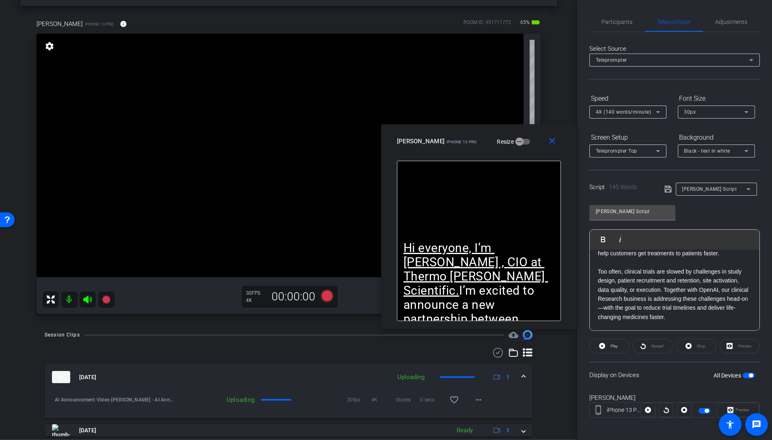
scroll to position [53, 0]
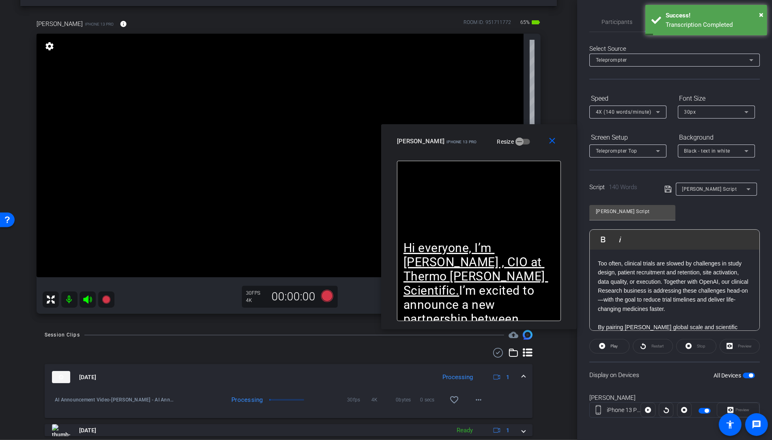
click at [666, 274] on p "Too often, clinical trials are slowed by challenges in study design, patient re…" at bounding box center [675, 286] width 154 height 54
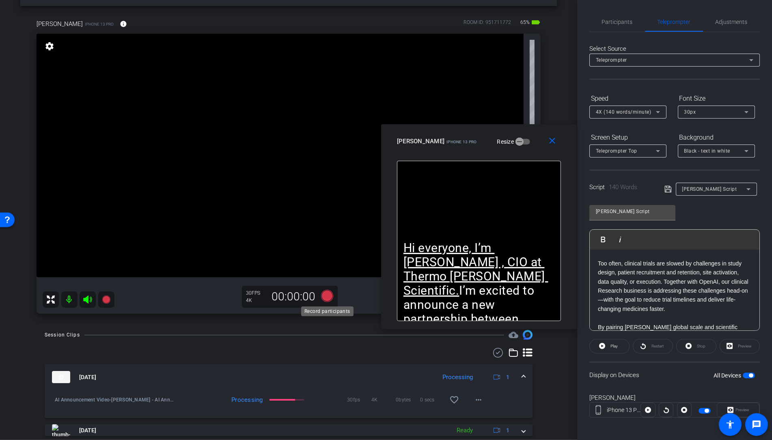
click at [331, 294] on icon at bounding box center [327, 296] width 12 height 12
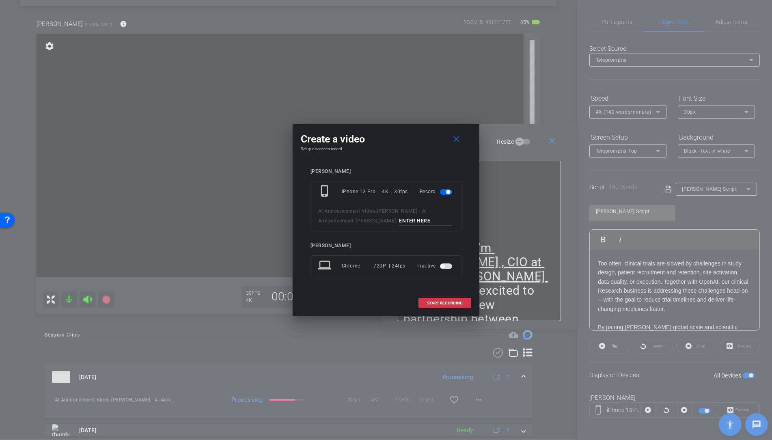
click at [406, 224] on input at bounding box center [427, 221] width 54 height 10
type input "Take 002"
click at [460, 304] on span "START RECORDING" at bounding box center [445, 303] width 36 height 4
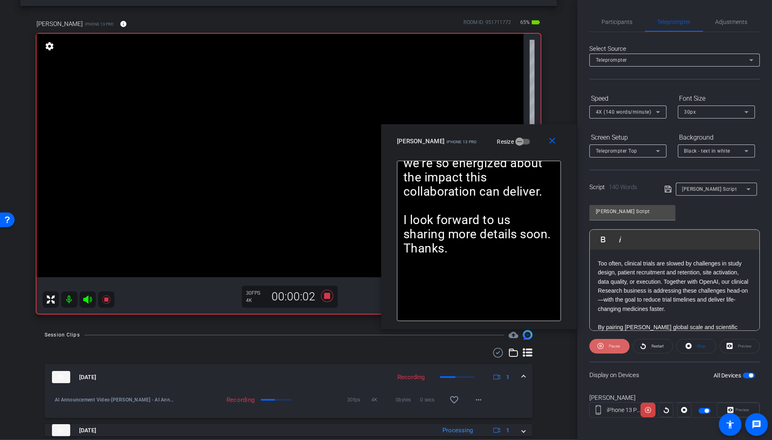
click at [608, 348] on span "Pause" at bounding box center [613, 346] width 13 height 11
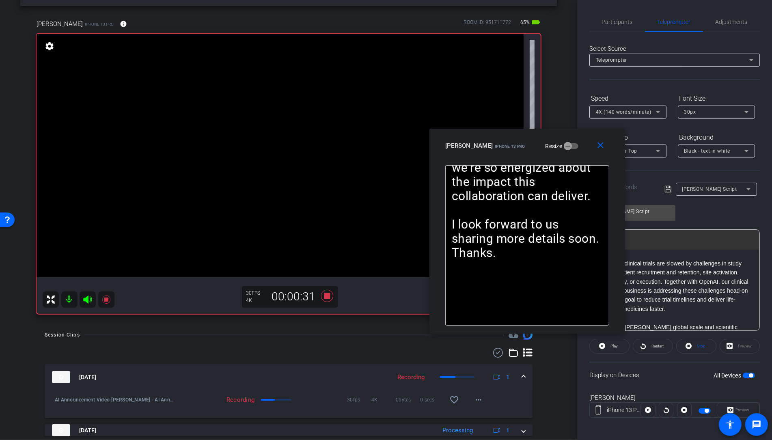
drag, startPoint x: 534, startPoint y: 174, endPoint x: 574, endPoint y: 164, distance: 41.5
click at [576, 151] on div "emma iPhone 13 Pro Resize" at bounding box center [531, 145] width 170 height 15
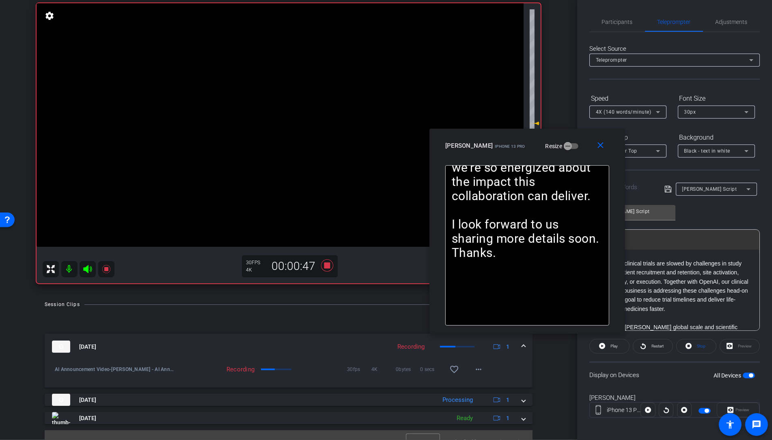
scroll to position [63, 0]
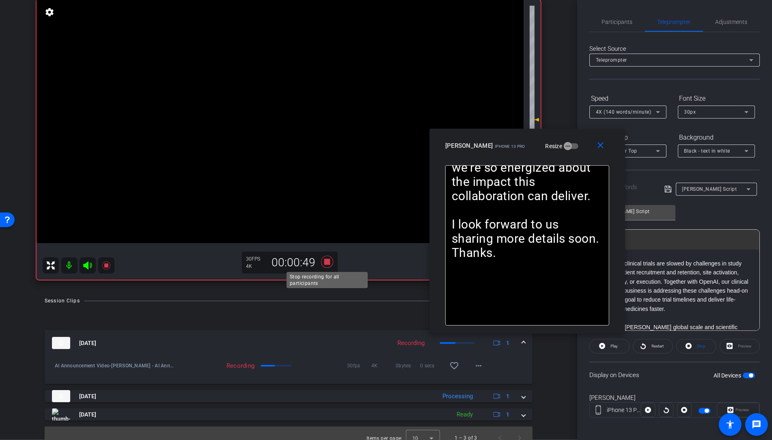
click at [329, 262] on icon at bounding box center [327, 262] width 12 height 12
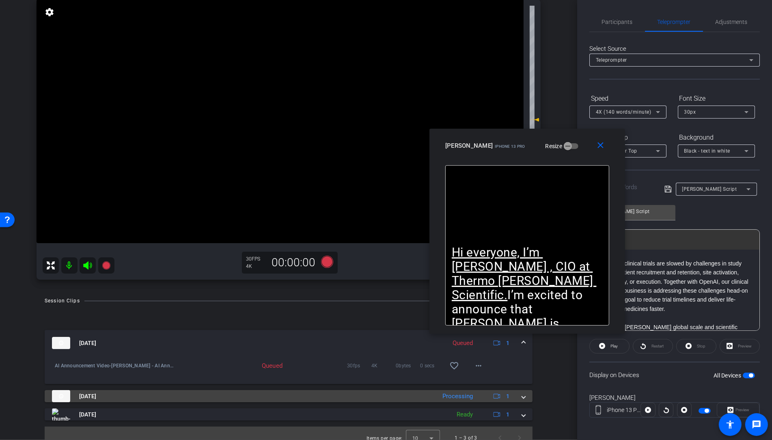
click at [523, 397] on span at bounding box center [523, 396] width 3 height 9
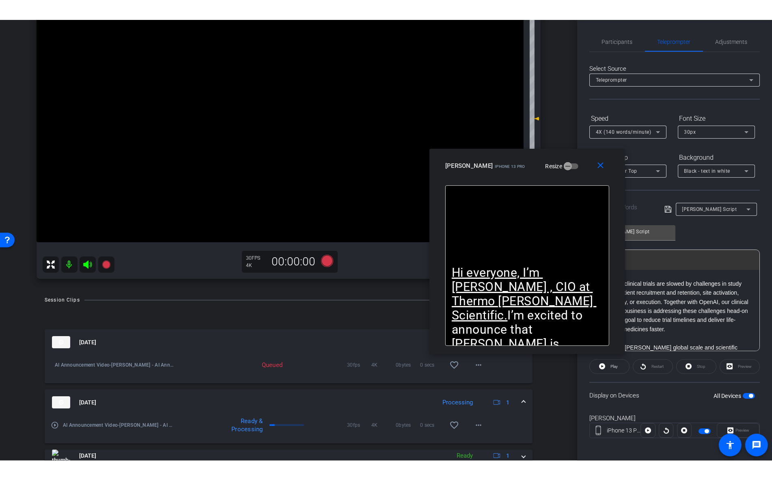
scroll to position [99, 0]
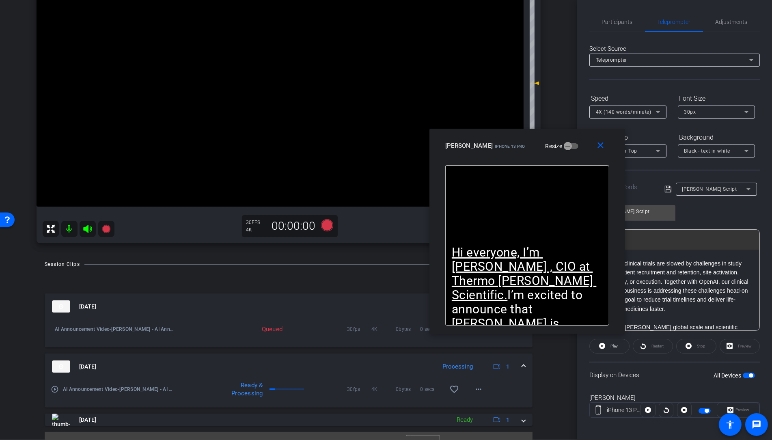
click at [54, 389] on mat-icon "play_circle_outline" at bounding box center [55, 389] width 8 height 8
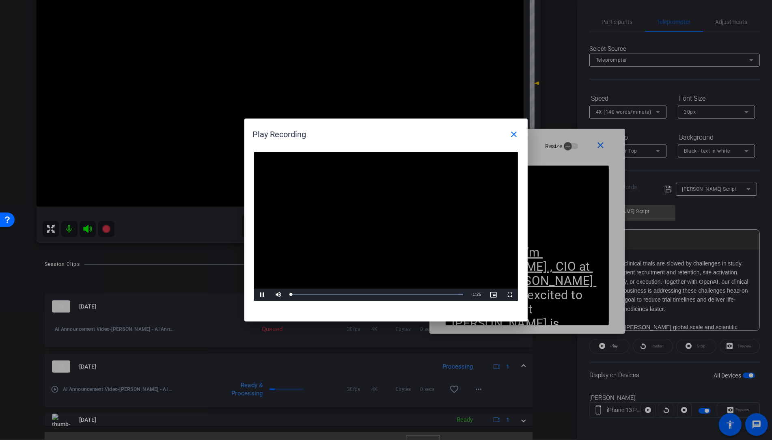
click at [377, 229] on video "Video Player" at bounding box center [386, 226] width 264 height 149
click at [508, 295] on span "Video Player" at bounding box center [510, 295] width 16 height 0
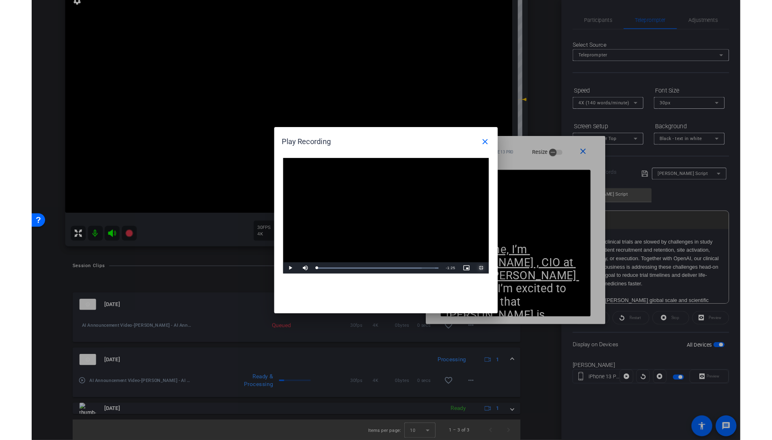
scroll to position [67, 0]
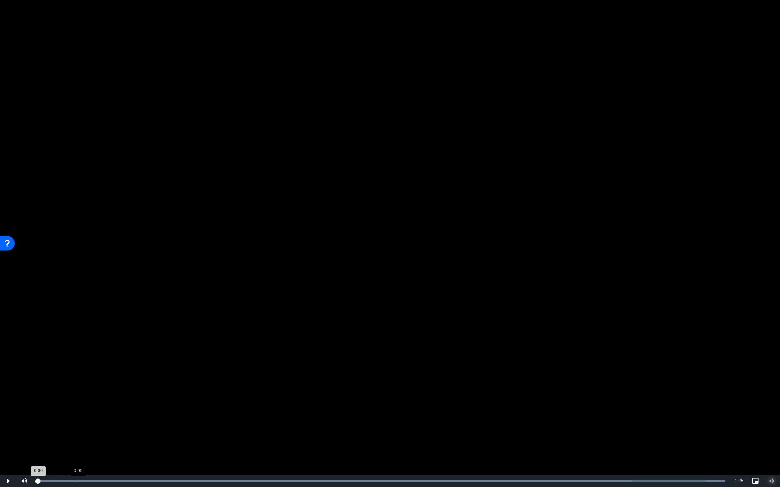
click at [78, 436] on div "Loaded : 100.00% 0:05 0:00" at bounding box center [380, 481] width 696 height 12
click at [118, 436] on div "Loaded : 100.00% 0:10 0:10" at bounding box center [381, 481] width 688 height 2
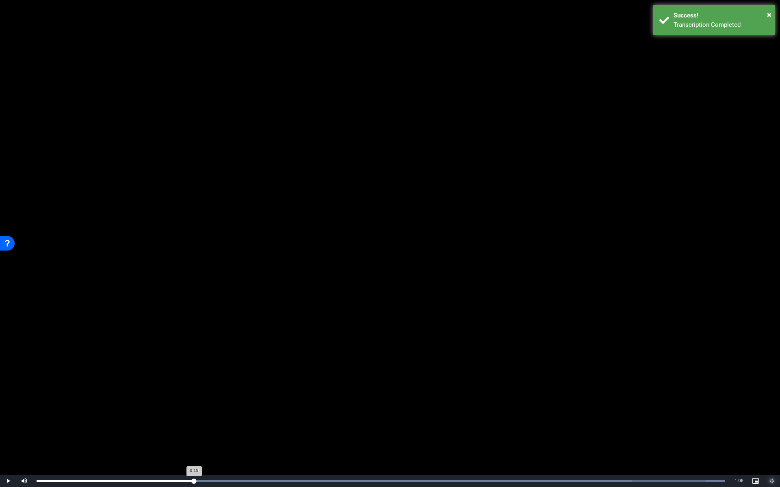
click at [194, 436] on div "Loaded : 100.00% 0:19 0:19" at bounding box center [381, 481] width 688 height 2
click at [260, 436] on div "Loaded : 100.00% 0:21 0:19" at bounding box center [381, 481] width 688 height 2
click at [331, 436] on div "Loaded : 100.00% 0:36 0:27" at bounding box center [381, 481] width 688 height 2
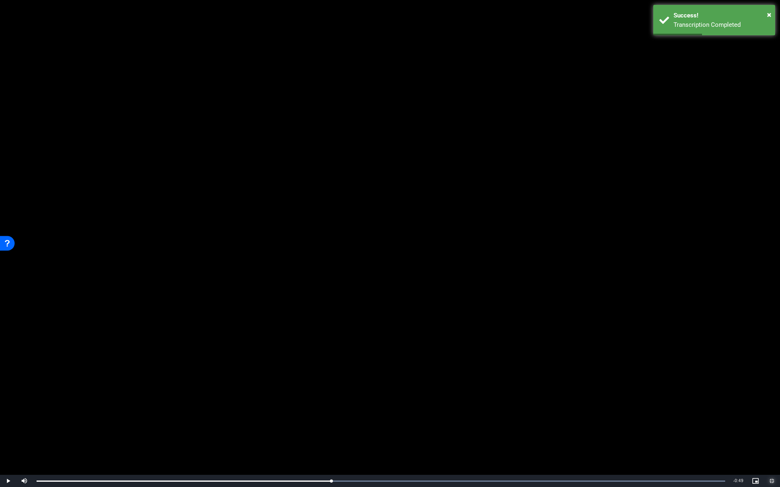
click at [759, 436] on span "Video Player" at bounding box center [771, 481] width 16 height 0
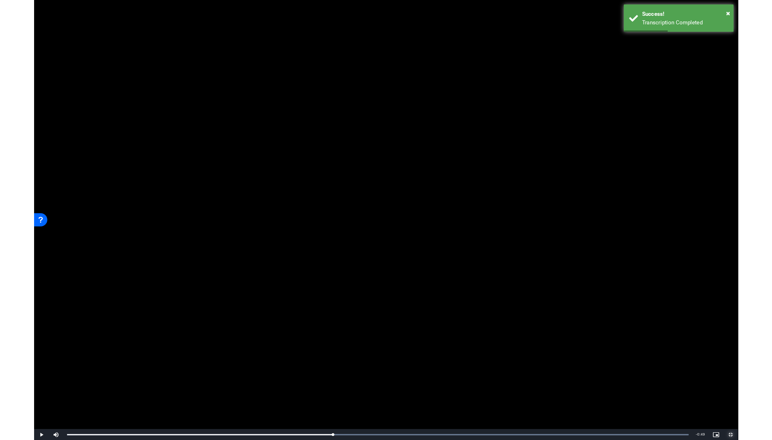
scroll to position [99, 0]
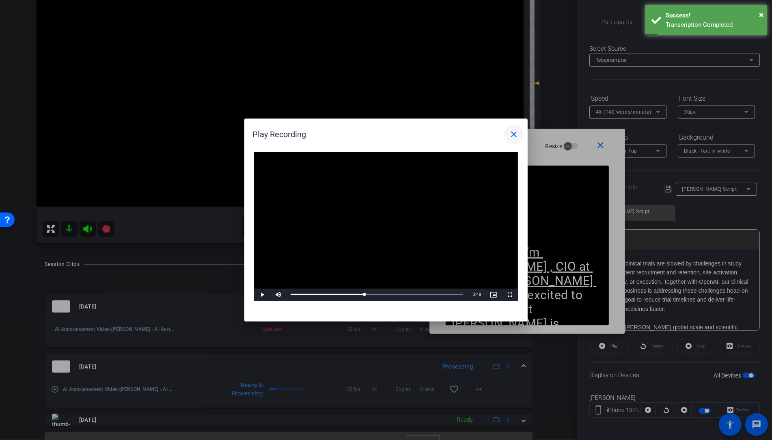
click at [514, 137] on mat-icon "close" at bounding box center [514, 135] width 10 height 10
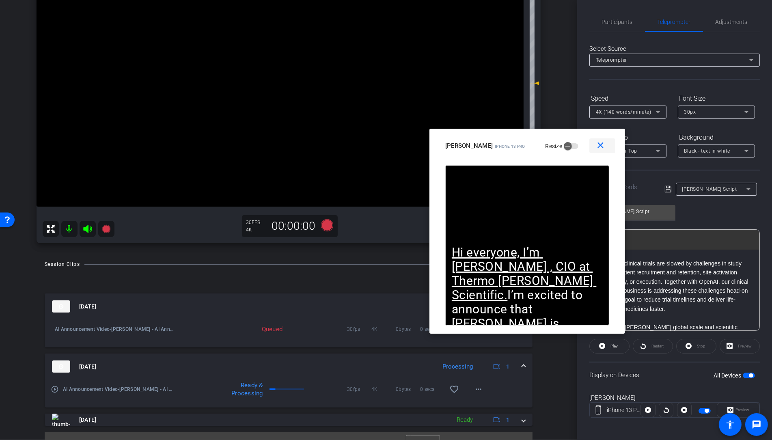
click at [606, 147] on mat-icon "close" at bounding box center [601, 146] width 10 height 10
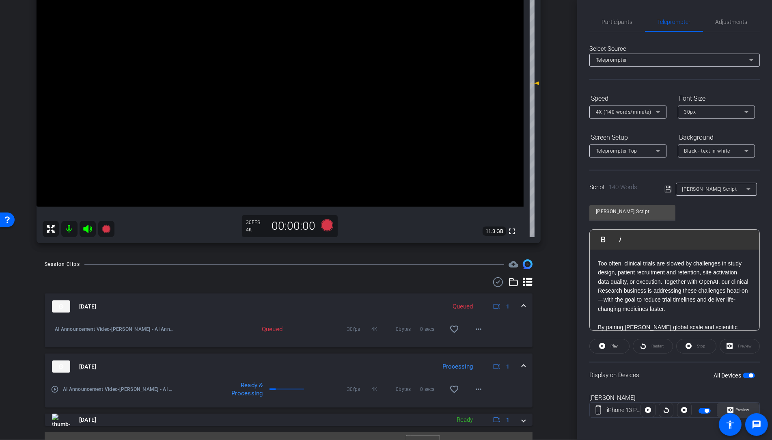
click at [746, 404] on span "Preview" at bounding box center [742, 409] width 16 height 11
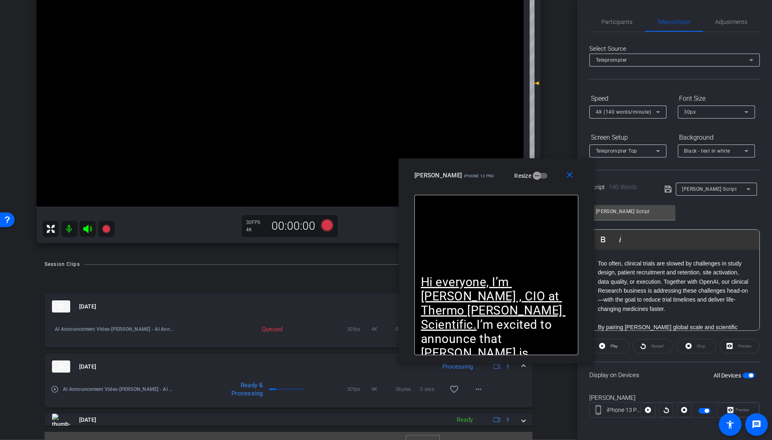
drag, startPoint x: 426, startPoint y: 131, endPoint x: 538, endPoint y: 174, distance: 120.1
click at [536, 171] on div "emma iPhone 13 Pro Resize" at bounding box center [500, 175] width 170 height 15
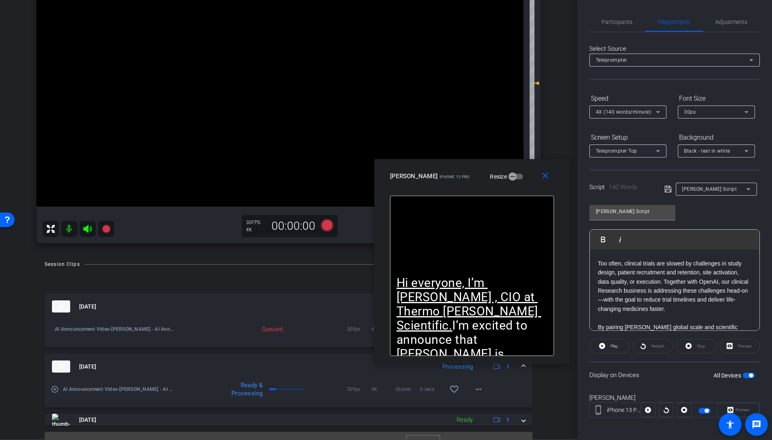
drag, startPoint x: 545, startPoint y: 174, endPoint x: 522, endPoint y: 175, distance: 22.8
click at [522, 175] on div "emma iPhone 13 Pro Resize" at bounding box center [475, 176] width 170 height 15
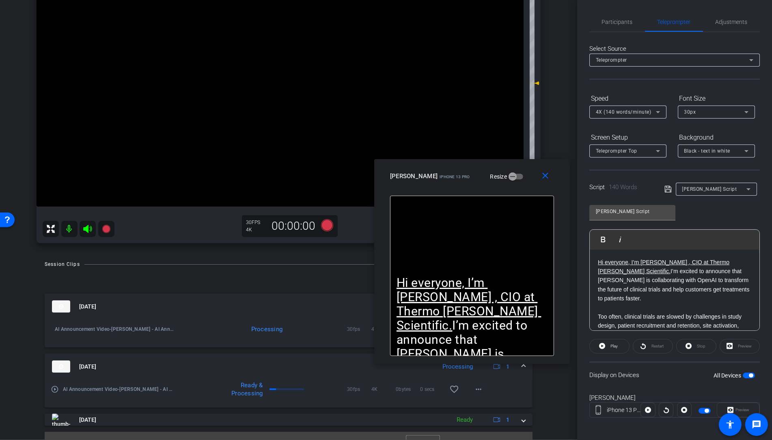
scroll to position [2, 0]
click at [331, 227] on icon at bounding box center [327, 225] width 12 height 12
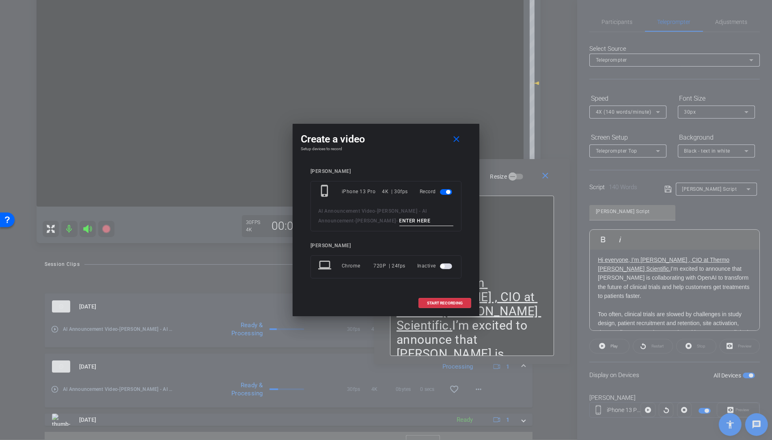
click at [400, 221] on input at bounding box center [427, 221] width 54 height 10
type input "Take 003"
click at [439, 302] on span "START RECORDING" at bounding box center [445, 303] width 36 height 4
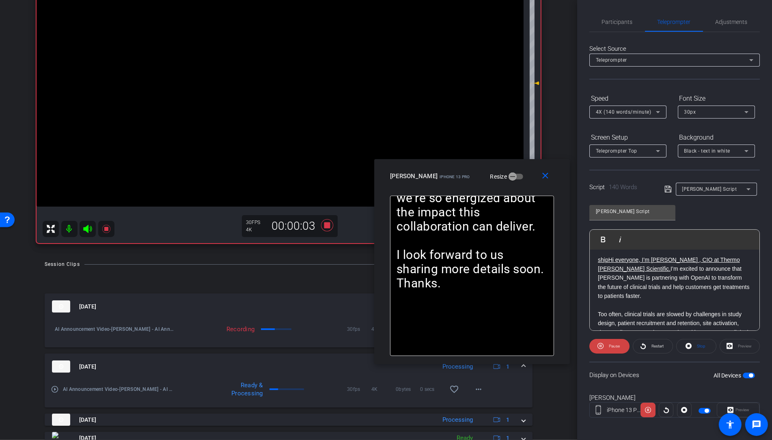
click at [615, 347] on span "Pause" at bounding box center [614, 346] width 11 height 4
click at [614, 349] on span "Play" at bounding box center [613, 346] width 9 height 11
click at [636, 111] on span "4X (140 words/minute)" at bounding box center [624, 112] width 56 height 6
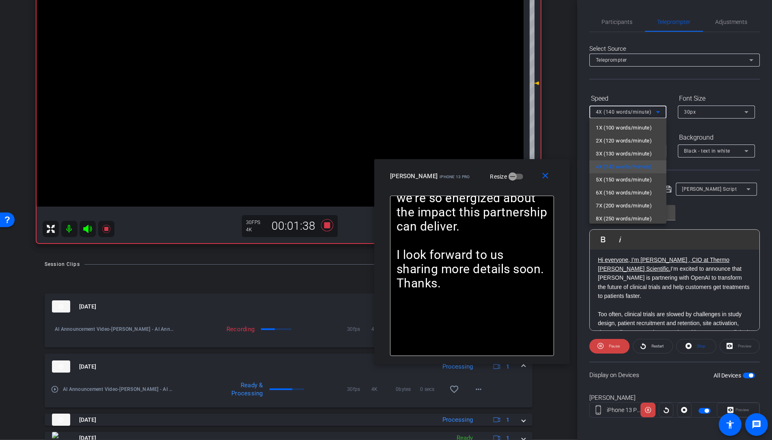
click at [701, 295] on div at bounding box center [386, 220] width 772 height 440
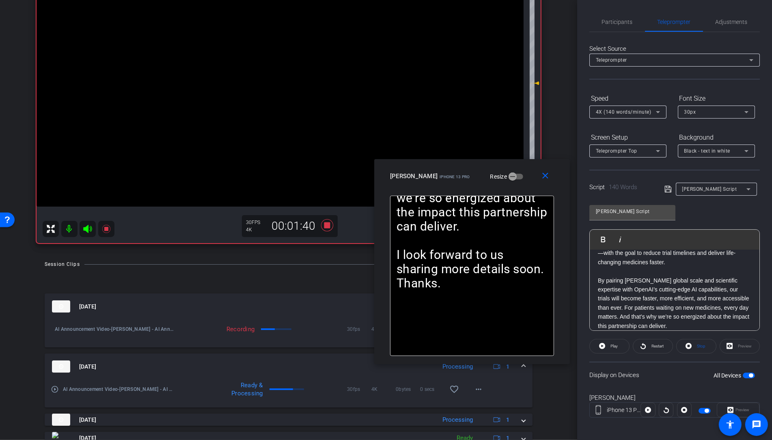
scroll to position [93, 0]
click at [598, 277] on div "Hi everyone, I’m Ryan Synder , CIO at Thermo Fisher Scientific. I’m excited to …" at bounding box center [675, 259] width 170 height 207
click at [608, 348] on span at bounding box center [609, 346] width 39 height 19
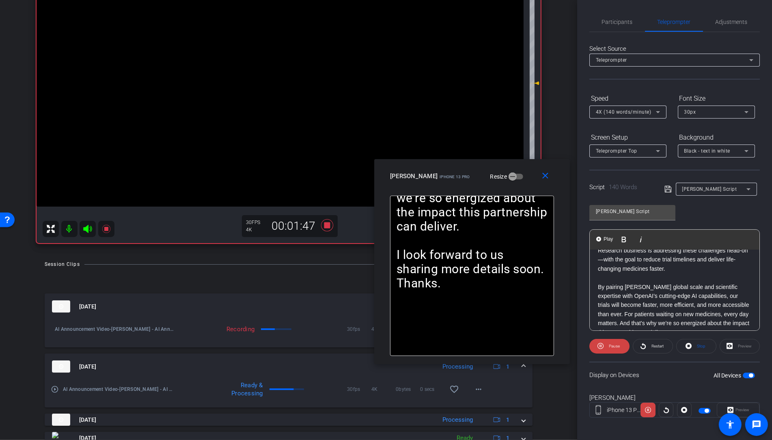
click at [599, 283] on p "By pairing Thermo Fisher’s global scale and scientific expertise with OpenAI’s …" at bounding box center [675, 310] width 154 height 54
click at [607, 236] on span "Play" at bounding box center [608, 239] width 13 height 7
click at [611, 347] on span "Pause" at bounding box center [614, 346] width 11 height 4
click at [612, 347] on span "Play" at bounding box center [614, 346] width 7 height 4
click at [329, 225] on icon at bounding box center [327, 225] width 12 height 12
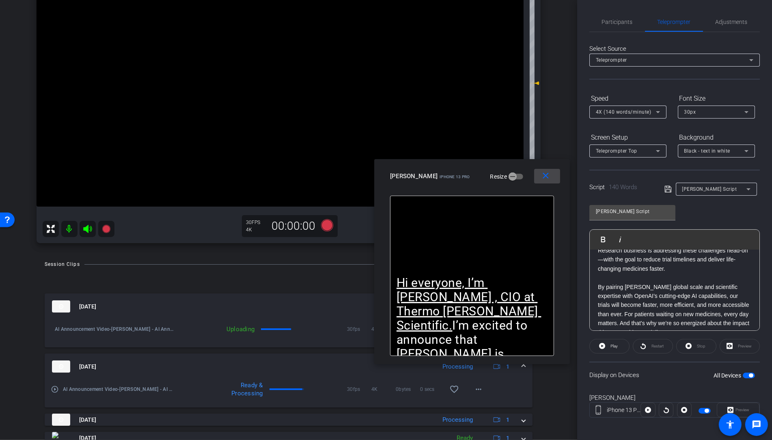
click at [545, 176] on mat-icon "close" at bounding box center [546, 176] width 10 height 10
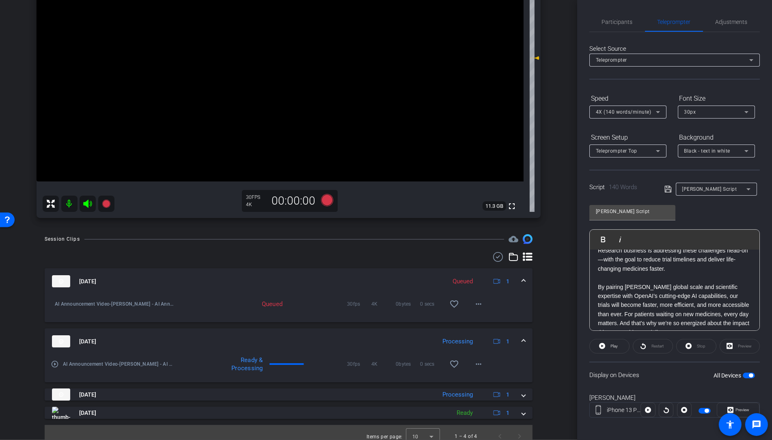
scroll to position [126, 0]
click at [524, 340] on span at bounding box center [523, 340] width 3 height 9
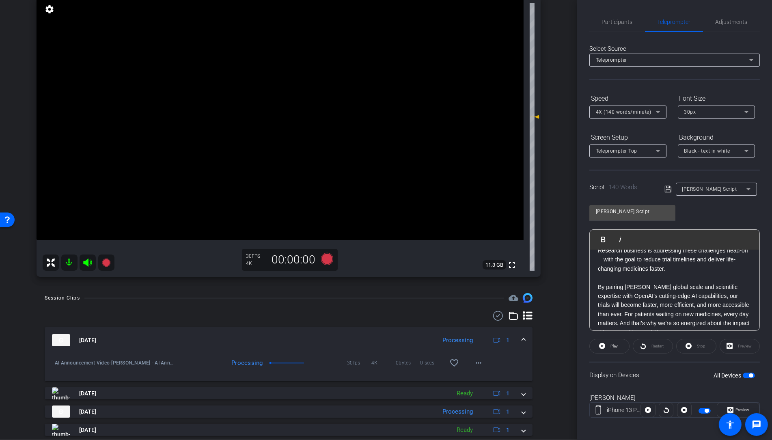
scroll to position [66, 0]
click at [721, 25] on span "Adjustments" at bounding box center [732, 22] width 32 height 6
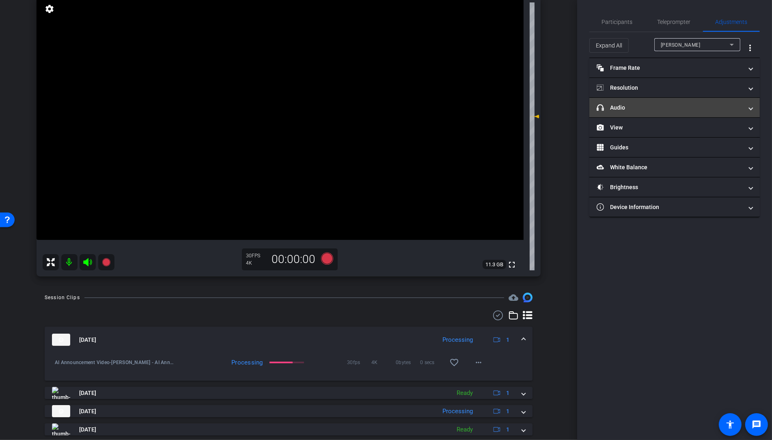
click at [633, 105] on mat-panel-title "headphone icon Audio" at bounding box center [670, 108] width 146 height 9
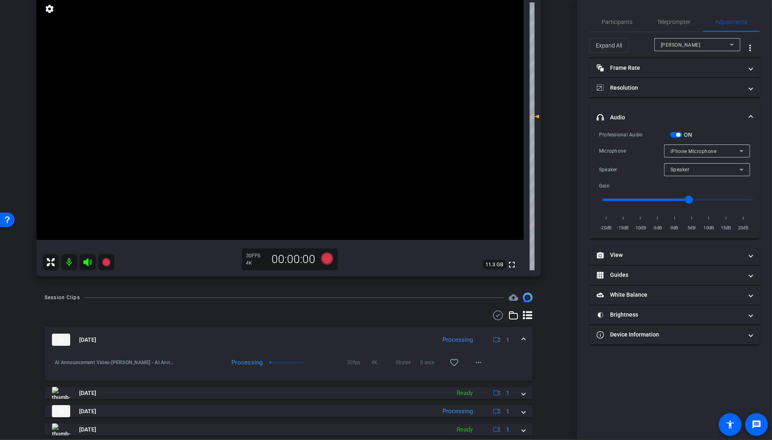
click at [682, 132] on span "button" at bounding box center [676, 135] width 12 height 6
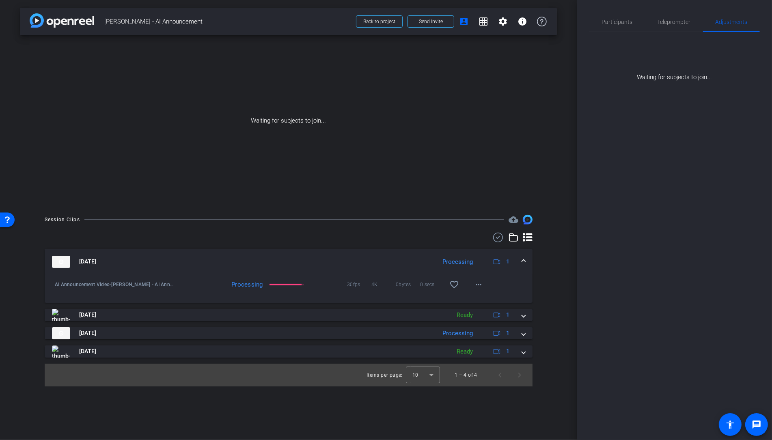
scroll to position [0, 0]
click at [610, 24] on span "Participants" at bounding box center [617, 22] width 31 height 6
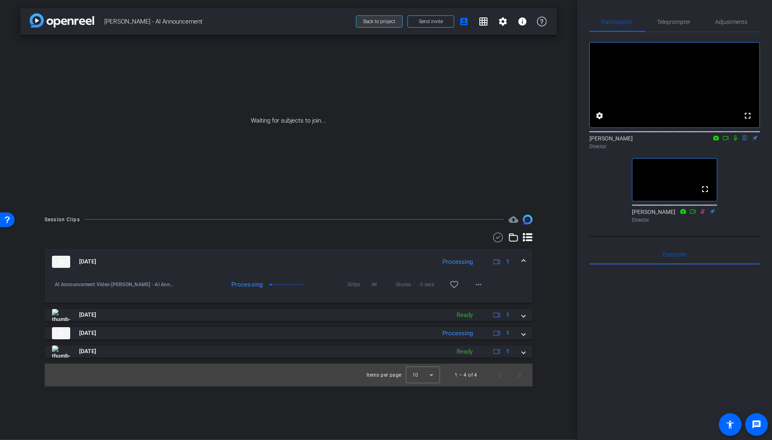
click at [374, 25] on span at bounding box center [380, 21] width 46 height 19
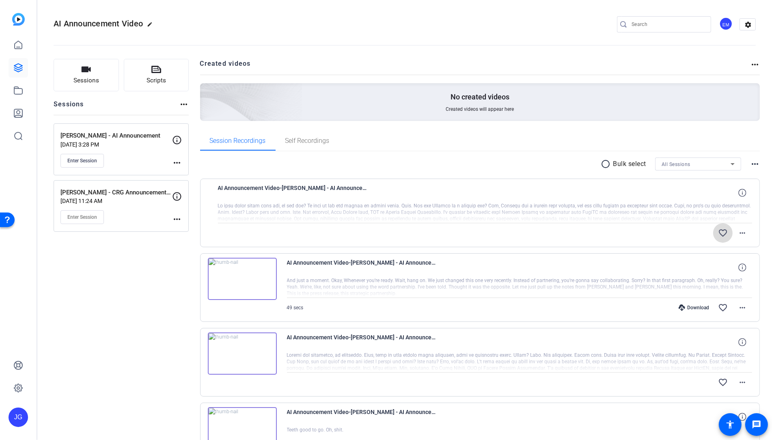
click at [723, 233] on mat-icon "favorite_border" at bounding box center [723, 233] width 10 height 10
click at [89, 163] on button "Enter Session" at bounding box center [82, 161] width 43 height 14
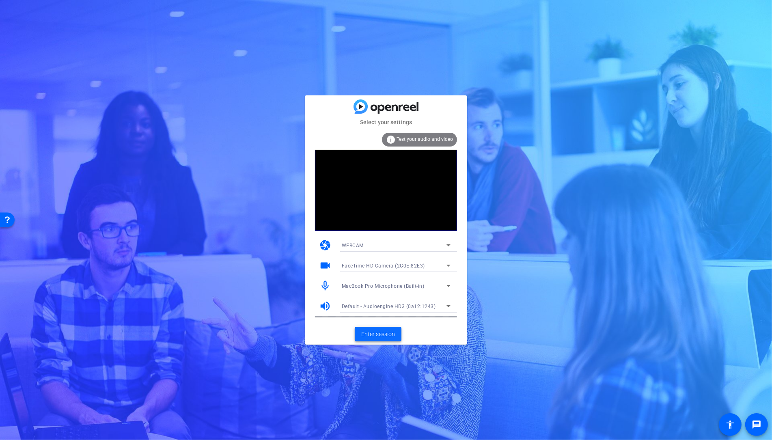
click at [383, 332] on span "Enter session" at bounding box center [378, 334] width 34 height 9
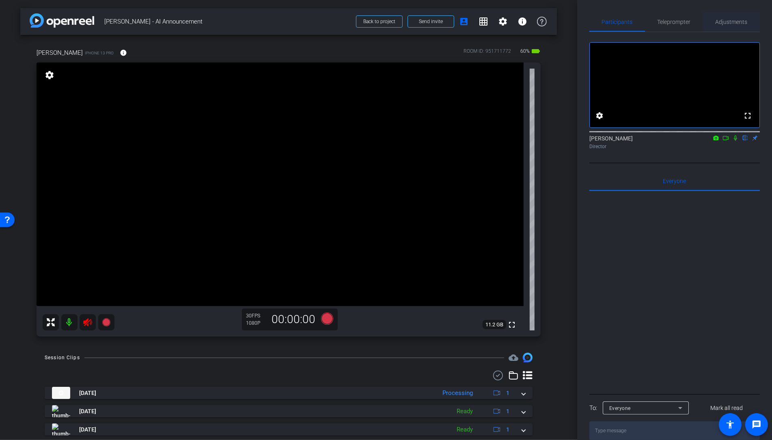
click at [725, 22] on span "Adjustments" at bounding box center [732, 22] width 32 height 6
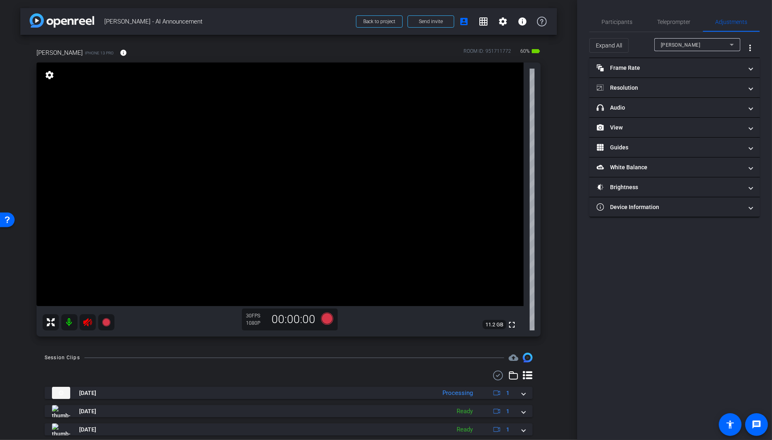
click at [90, 323] on icon at bounding box center [88, 323] width 10 height 10
click at [627, 130] on mat-panel-title "View" at bounding box center [670, 127] width 146 height 9
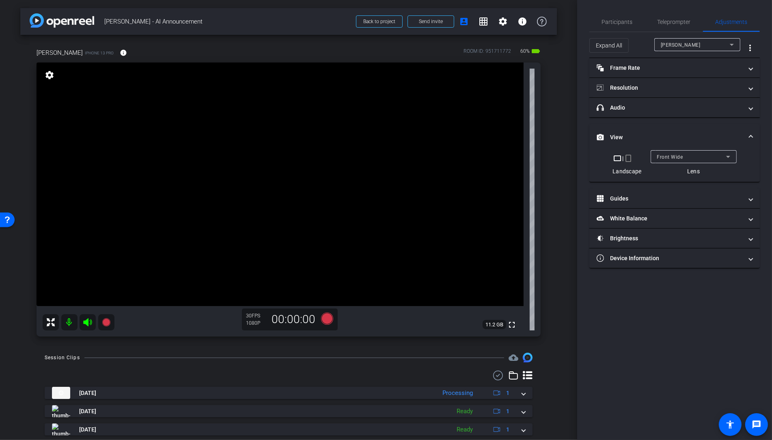
click at [632, 160] on mat-icon "crop_portrait" at bounding box center [629, 159] width 10 height 10
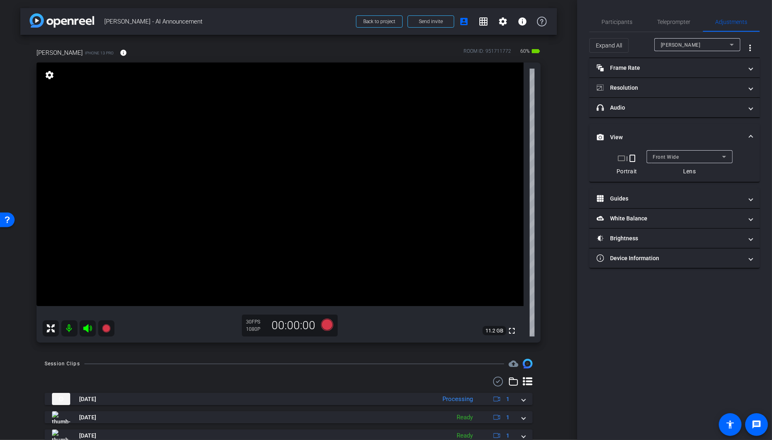
click at [623, 158] on mat-icon "crop_landscape" at bounding box center [622, 159] width 10 height 10
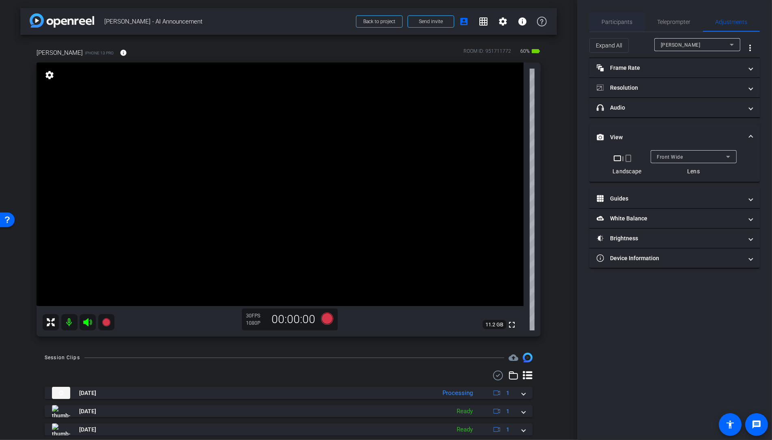
click at [630, 25] on span "Participants" at bounding box center [617, 21] width 31 height 19
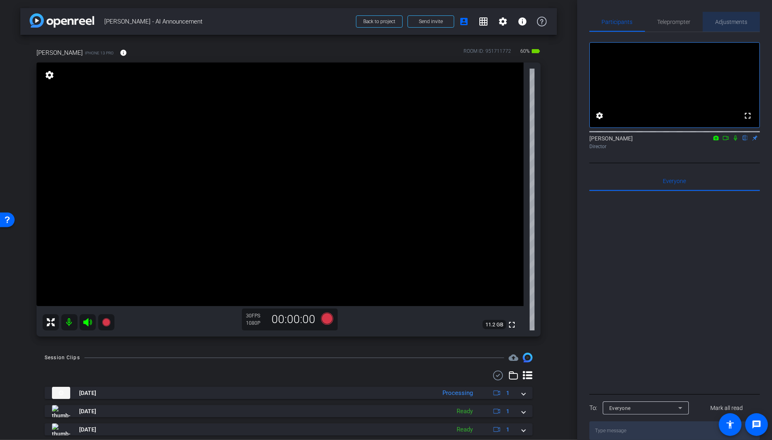
click at [731, 23] on span "Adjustments" at bounding box center [732, 22] width 32 height 6
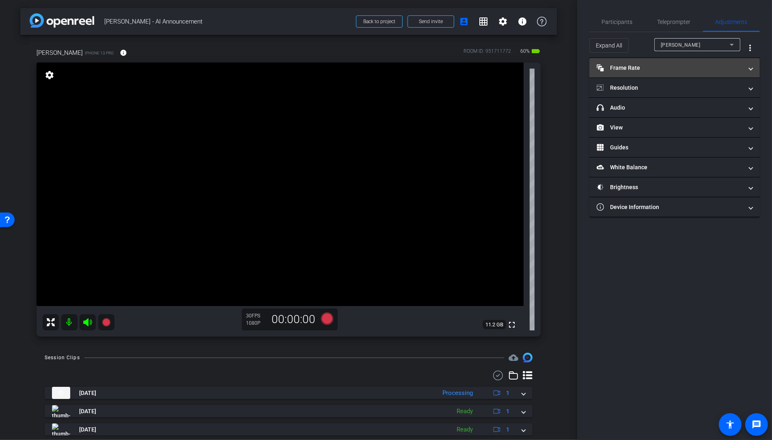
click at [668, 69] on mat-panel-title "Frame Rate Frame Rate" at bounding box center [670, 68] width 146 height 9
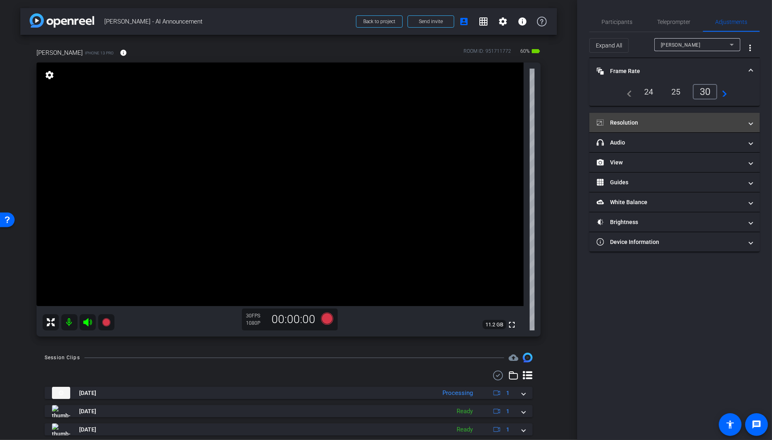
click at [672, 121] on mat-panel-title "Resolution" at bounding box center [670, 123] width 146 height 9
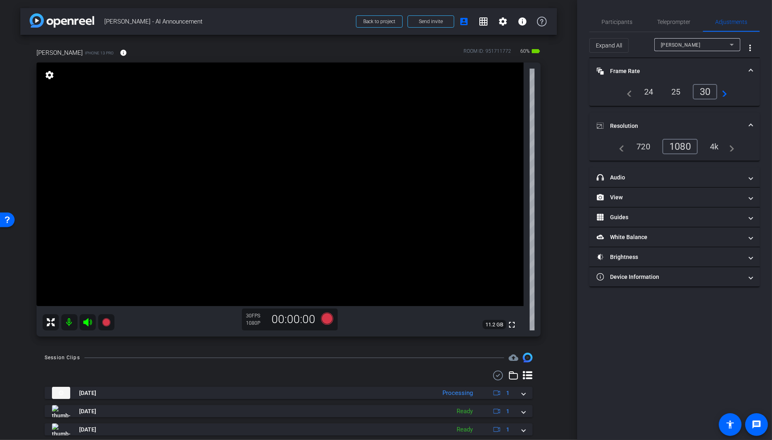
click at [718, 143] on div "4k" at bounding box center [714, 147] width 21 height 14
click at [675, 22] on span "Teleprompter" at bounding box center [674, 22] width 33 height 6
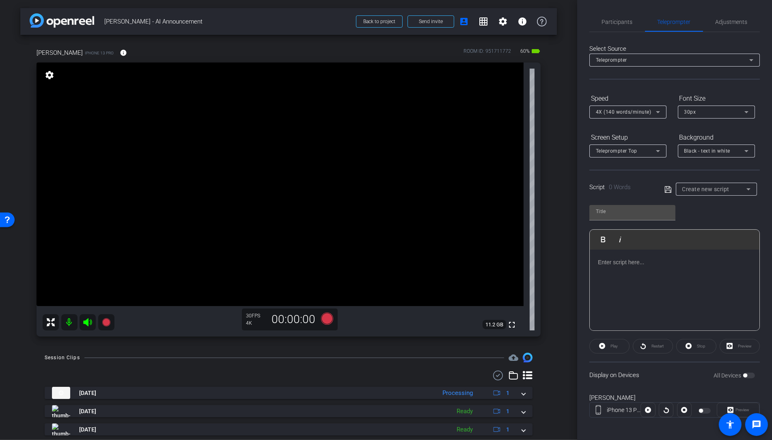
click at [699, 181] on div "Script 0 Words Create new script" at bounding box center [675, 183] width 171 height 26
click at [700, 191] on span "Create new script" at bounding box center [707, 189] width 48 height 6
click at [705, 232] on span "Ryan Script" at bounding box center [711, 231] width 57 height 10
type input "Ryan Script"
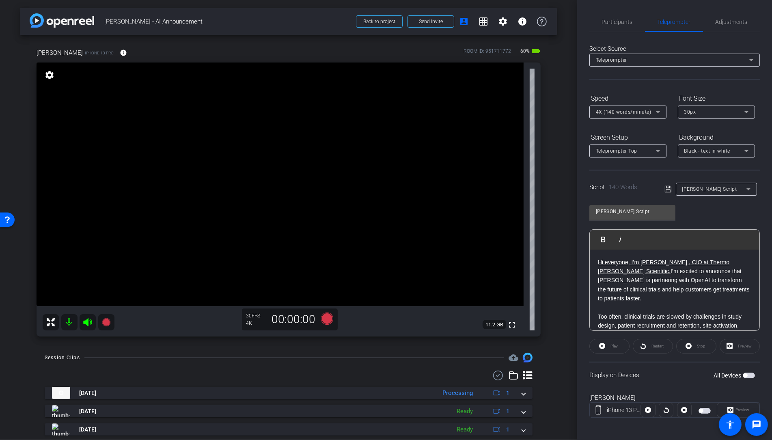
click at [746, 376] on span "button" at bounding box center [749, 376] width 12 height 6
click at [743, 409] on span "Preview" at bounding box center [743, 410] width 14 height 4
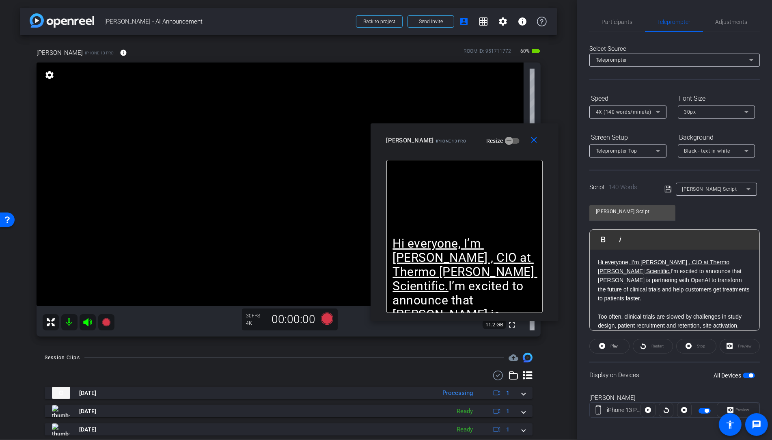
drag, startPoint x: 425, startPoint y: 144, endPoint x: 503, endPoint y: 146, distance: 78.0
click at [503, 146] on div "emma iPhone 13 Pro Resize" at bounding box center [468, 140] width 162 height 15
click at [613, 281] on p "Hi everyone, I’m Ryan Synder , CIO at Thermo Fisher Scientific. I’m excited to …" at bounding box center [675, 280] width 154 height 45
click at [669, 261] on u "Hi everyone, I’m Ryan Synder , CIO at Thermo Fisher Scientific." at bounding box center [664, 266] width 132 height 15
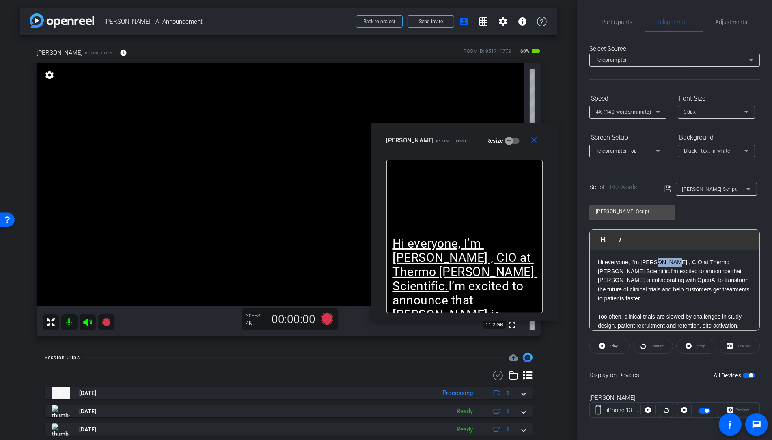
click at [669, 261] on u "Hi everyone, I’m Ryan Synder , CIO at Thermo Fisher Scientific." at bounding box center [664, 266] width 132 height 15
click at [674, 287] on p "Hi everyone, I’m Ryan Snyder , CIO at Thermo Fisher Scientific. I’m excited to …" at bounding box center [675, 280] width 154 height 45
click at [536, 144] on mat-icon "close" at bounding box center [534, 140] width 10 height 10
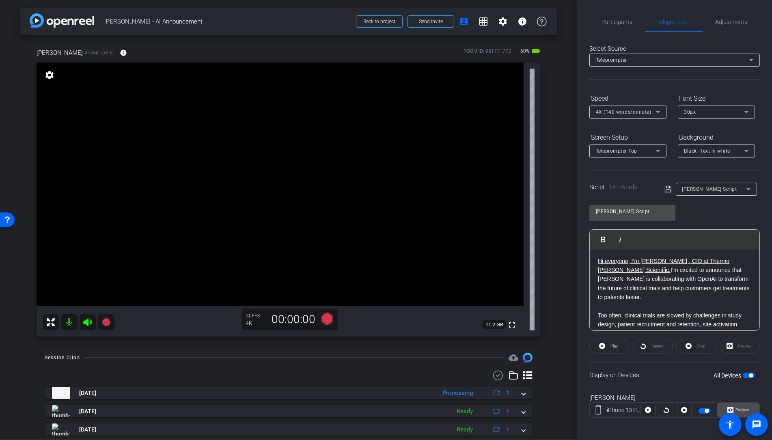
click at [749, 408] on span "Preview" at bounding box center [743, 410] width 14 height 4
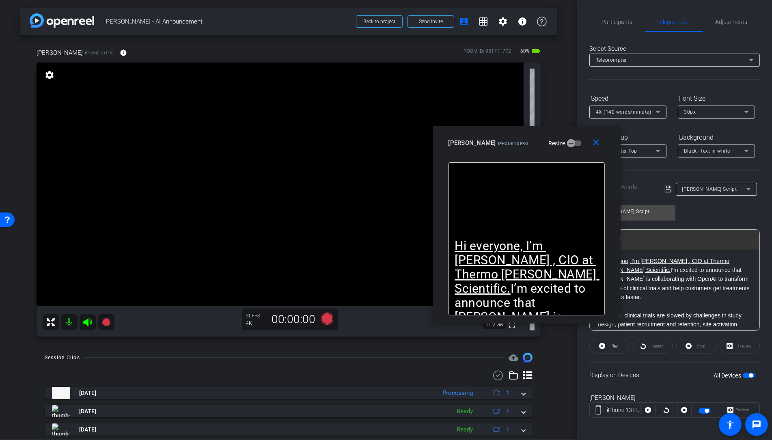
drag, startPoint x: 420, startPoint y: 137, endPoint x: 561, endPoint y: 142, distance: 140.6
click at [561, 142] on div "emma iPhone 13 Pro Resize" at bounding box center [530, 143] width 162 height 15
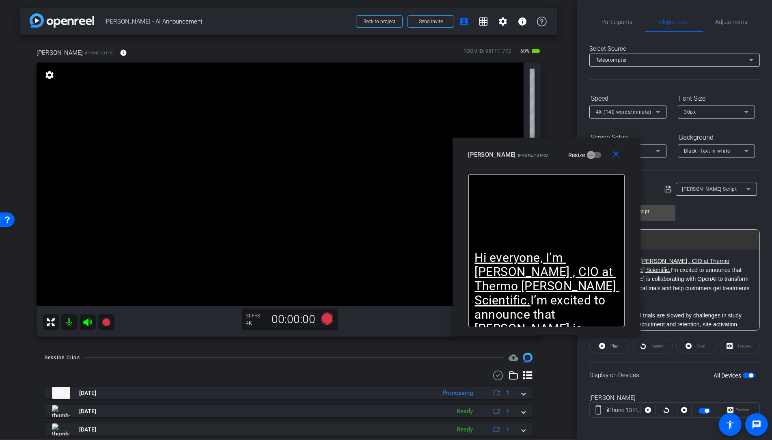
drag, startPoint x: 565, startPoint y: 150, endPoint x: 584, endPoint y: 162, distance: 22.8
click at [584, 162] on div "close emma iPhone 13 Pro Resize" at bounding box center [547, 156] width 188 height 37
click at [617, 153] on mat-icon "close" at bounding box center [616, 154] width 10 height 10
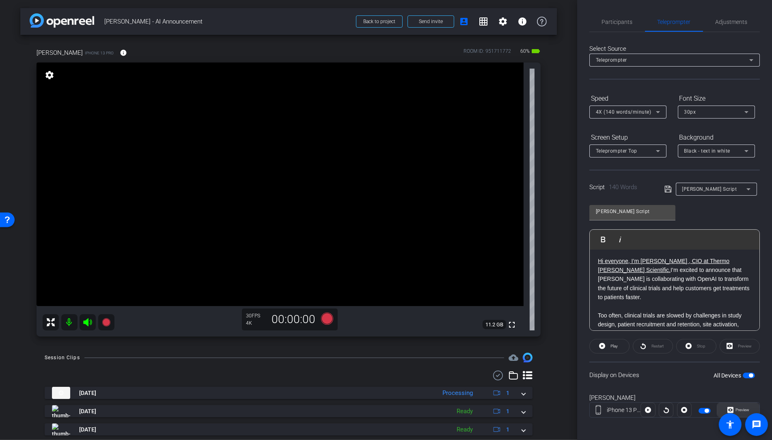
click at [745, 408] on span "Preview" at bounding box center [743, 410] width 14 height 4
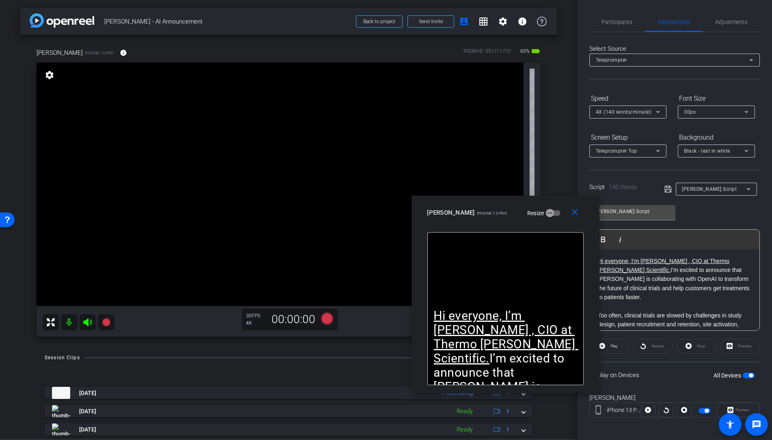
drag, startPoint x: 380, startPoint y: 143, endPoint x: 487, endPoint y: 213, distance: 128.1
click at [515, 213] on mat-slide-toggle "Resize" at bounding box center [537, 213] width 45 height 13
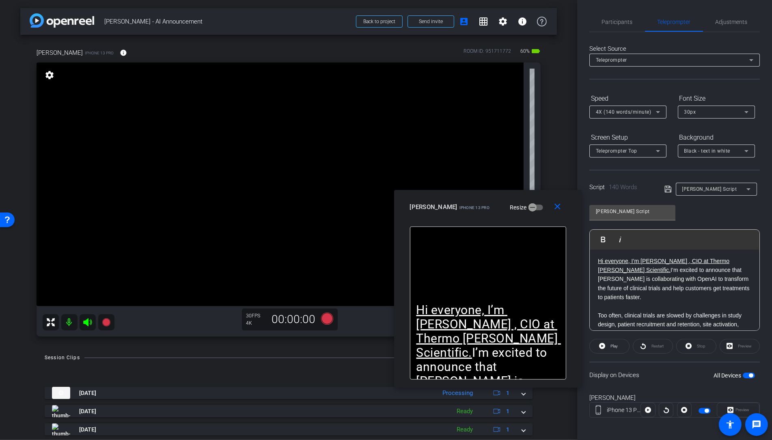
drag, startPoint x: 487, startPoint y: 209, endPoint x: 470, endPoint y: 204, distance: 17.9
click at [498, 204] on mat-slide-toggle "Resize" at bounding box center [520, 207] width 45 height 13
drag, startPoint x: 739, startPoint y: 20, endPoint x: 732, endPoint y: 24, distance: 7.9
click at [739, 20] on span "Adjustments" at bounding box center [732, 22] width 32 height 6
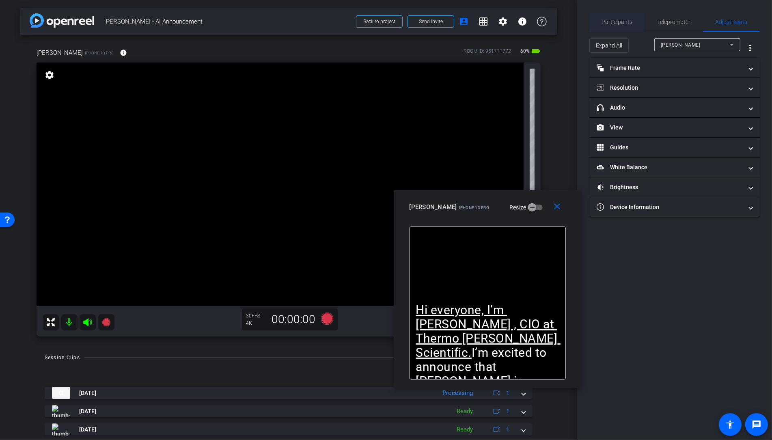
click at [618, 21] on span "Participants" at bounding box center [617, 22] width 31 height 6
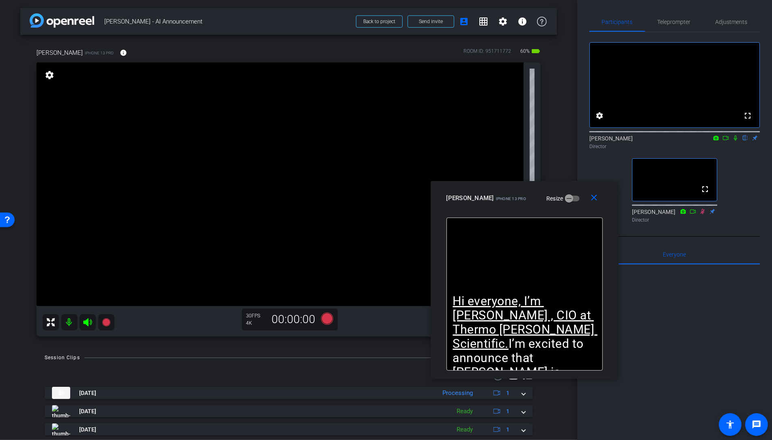
drag, startPoint x: 534, startPoint y: 207, endPoint x: 571, endPoint y: 198, distance: 38.0
click at [571, 198] on div "emma iPhone 13 Pro Resize" at bounding box center [528, 198] width 162 height 15
click at [327, 321] on icon at bounding box center [327, 319] width 12 height 12
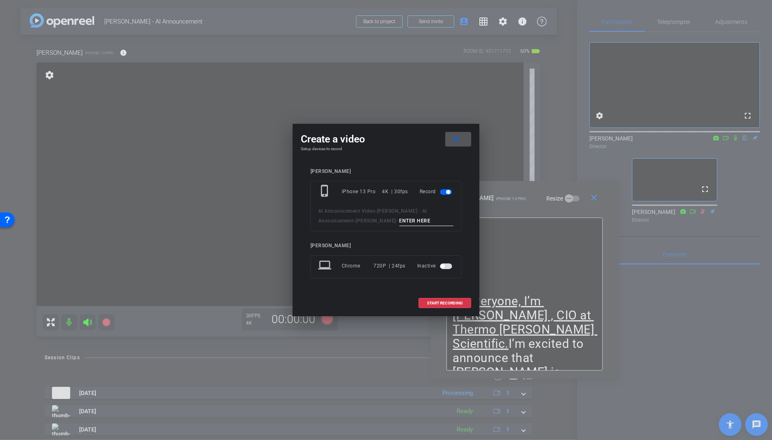
click at [400, 223] on input at bounding box center [427, 221] width 54 height 10
type input "Take 004"
click at [444, 301] on span "START RECORDING" at bounding box center [445, 303] width 36 height 4
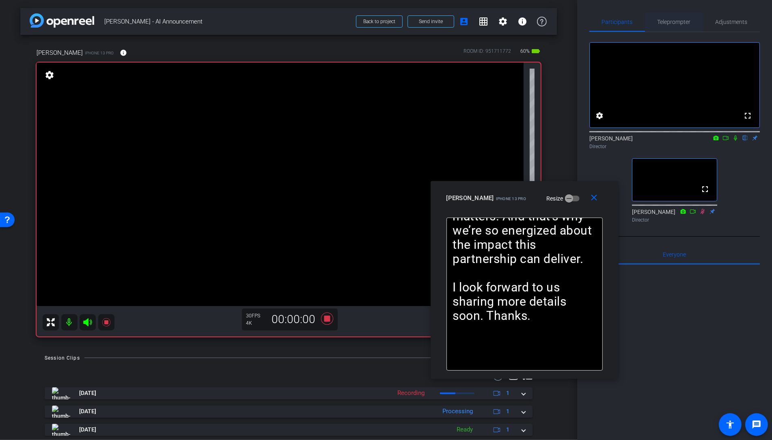
click at [668, 21] on span "Teleprompter" at bounding box center [674, 22] width 33 height 6
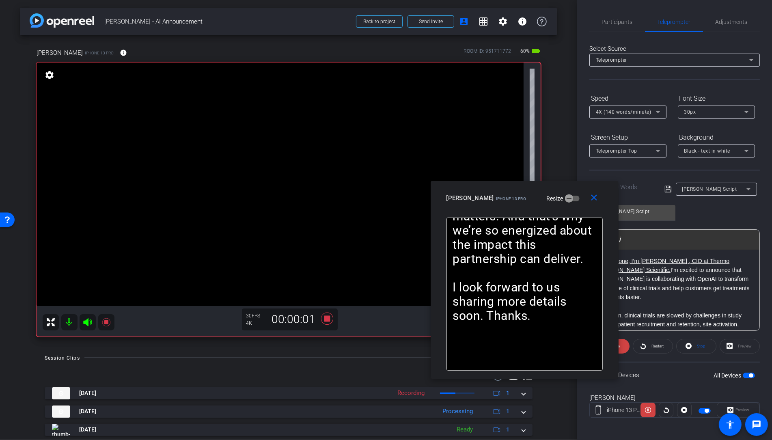
drag, startPoint x: 565, startPoint y: 195, endPoint x: 606, endPoint y: 285, distance: 98.7
click at [528, 193] on div "emma iPhone 13 Pro Resize" at bounding box center [528, 198] width 162 height 15
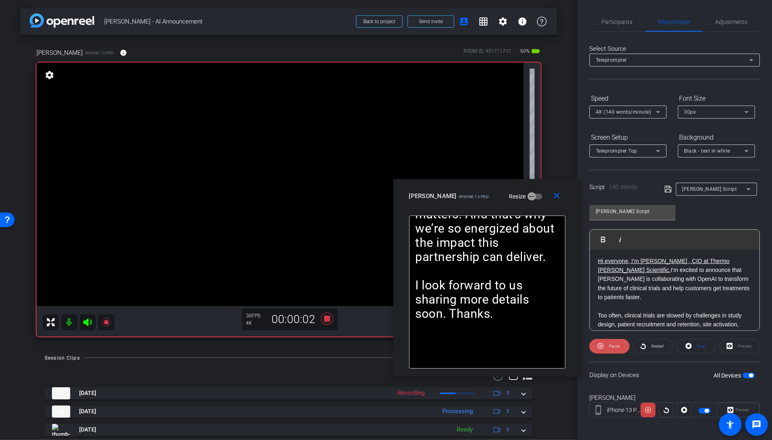
click at [612, 342] on span "Pause" at bounding box center [613, 346] width 13 height 11
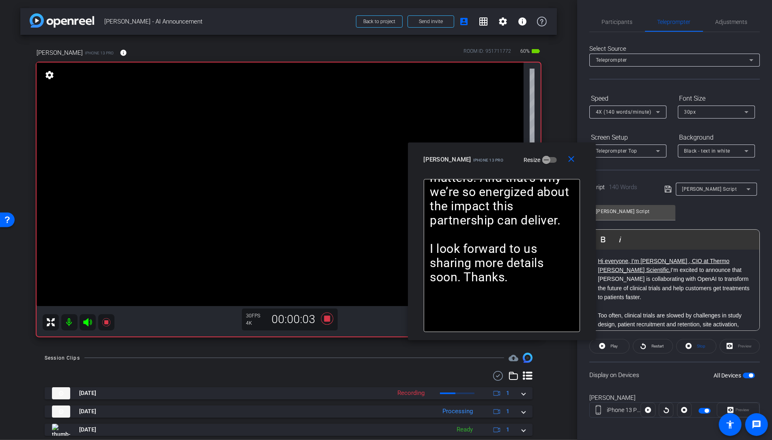
drag, startPoint x: 530, startPoint y: 195, endPoint x: 544, endPoint y: 160, distance: 37.6
click at [544, 160] on div "emma iPhone 13 Pro Resize" at bounding box center [505, 159] width 162 height 15
click at [618, 345] on span "Play" at bounding box center [614, 346] width 7 height 4
click at [637, 111] on span "4X (140 words/minute)" at bounding box center [624, 112] width 56 height 6
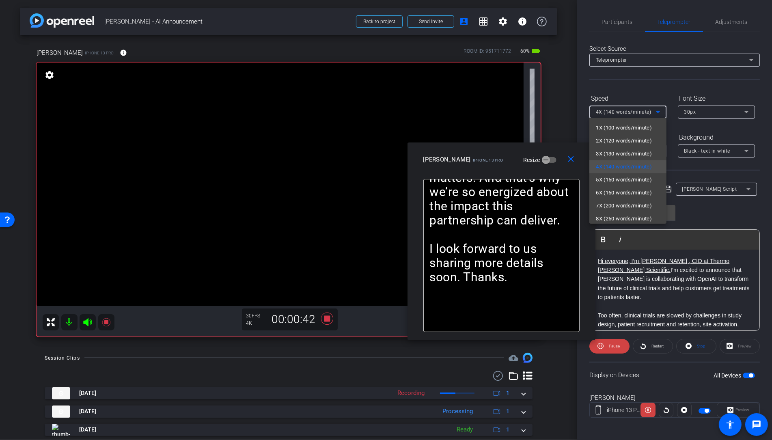
click at [618, 88] on div at bounding box center [386, 220] width 772 height 440
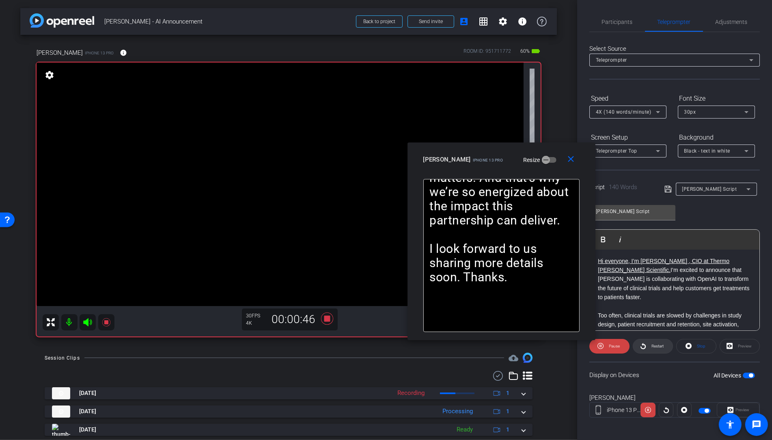
click at [658, 342] on span "Restart" at bounding box center [657, 346] width 14 height 11
click at [612, 346] on span "Pause" at bounding box center [614, 346] width 11 height 4
click at [732, 23] on span "Adjustments" at bounding box center [732, 22] width 32 height 6
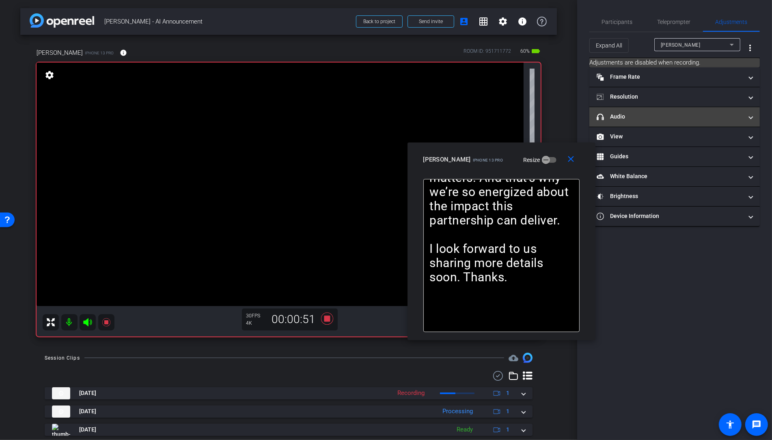
click at [623, 118] on mat-panel-title "headphone icon Audio" at bounding box center [670, 116] width 146 height 9
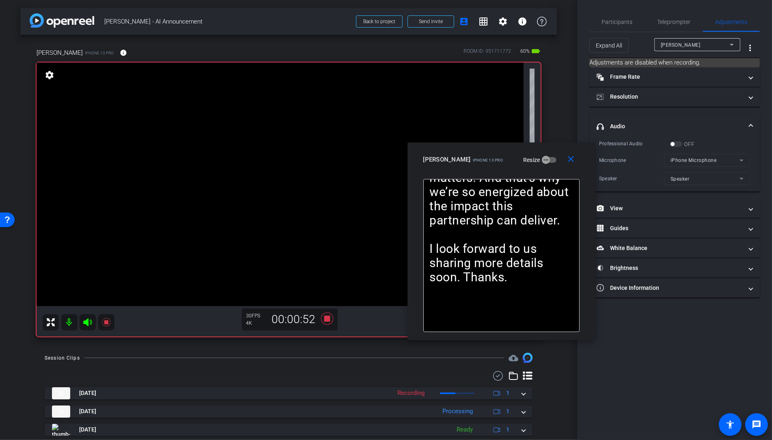
click at [680, 145] on div "OFF" at bounding box center [682, 144] width 25 height 8
click at [331, 322] on icon at bounding box center [327, 318] width 19 height 15
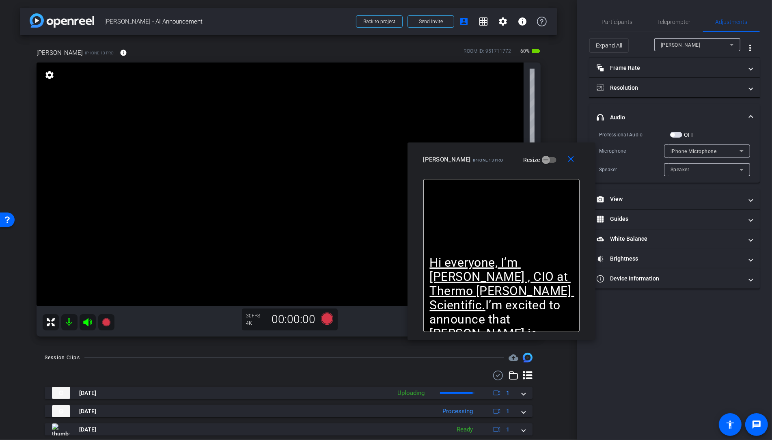
click at [679, 132] on span "button" at bounding box center [676, 135] width 12 height 6
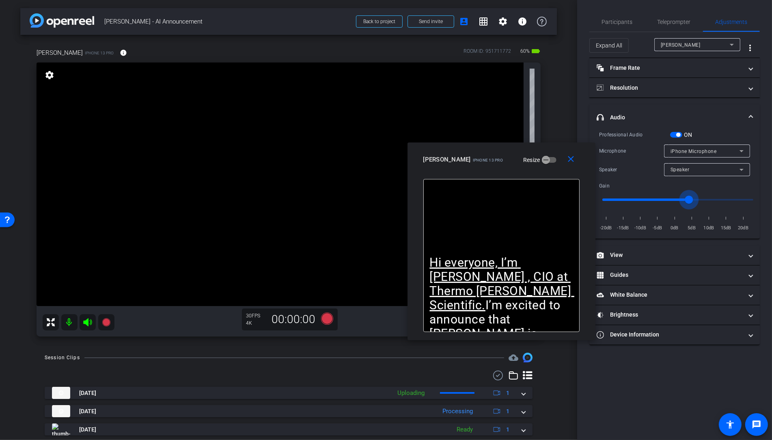
drag, startPoint x: 680, startPoint y: 198, endPoint x: 690, endPoint y: 198, distance: 10.2
click at [691, 198] on input "range" at bounding box center [678, 200] width 168 height 18
type input "3"
drag, startPoint x: 687, startPoint y: 199, endPoint x: 682, endPoint y: 199, distance: 5.3
click at [688, 198] on input "range" at bounding box center [678, 200] width 168 height 18
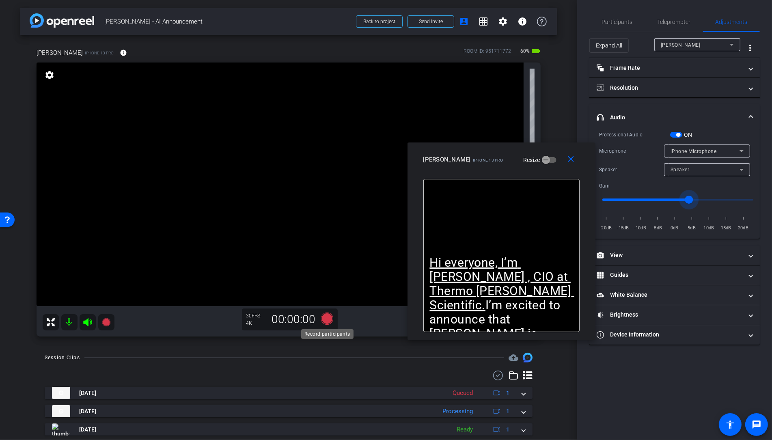
click at [328, 318] on icon at bounding box center [327, 319] width 12 height 12
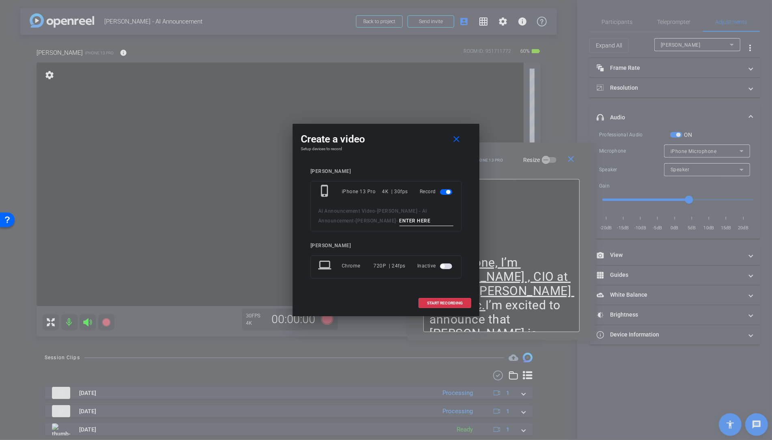
click at [400, 225] on input at bounding box center [427, 221] width 54 height 10
type input "Take 005"
click at [446, 305] on span at bounding box center [445, 303] width 52 height 19
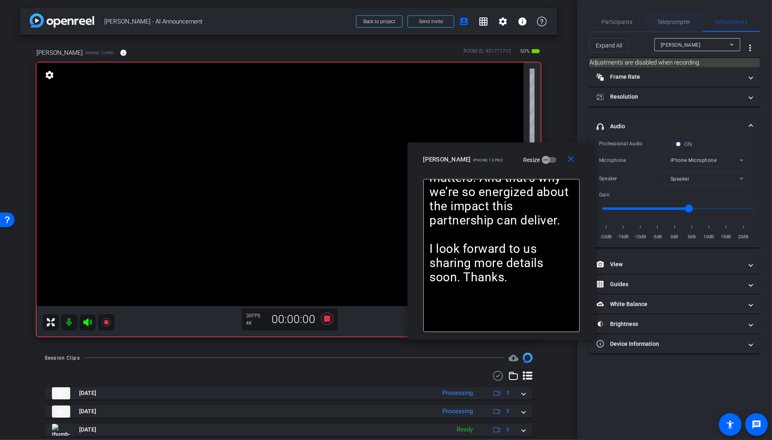
click at [665, 29] on span "Teleprompter" at bounding box center [674, 21] width 33 height 19
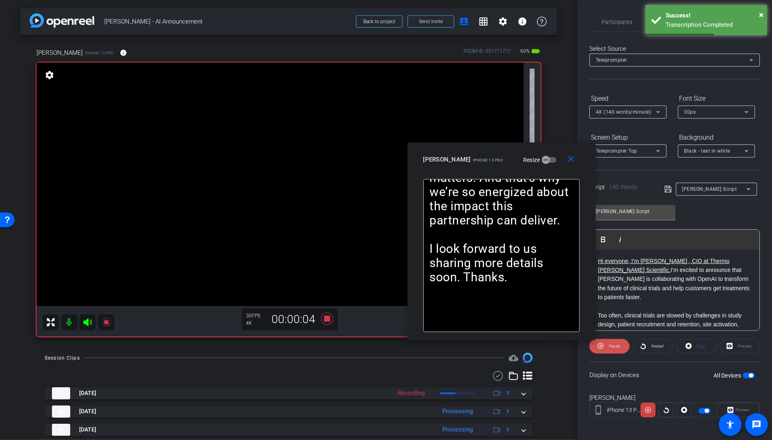
click at [610, 350] on span "Pause" at bounding box center [613, 346] width 13 height 11
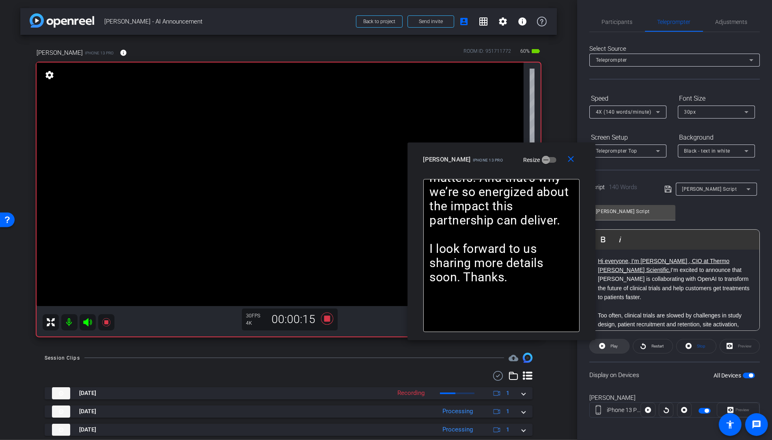
click at [614, 346] on span "Play" at bounding box center [614, 346] width 7 height 4
click at [616, 112] on span "4X (140 words/minute)" at bounding box center [624, 112] width 56 height 6
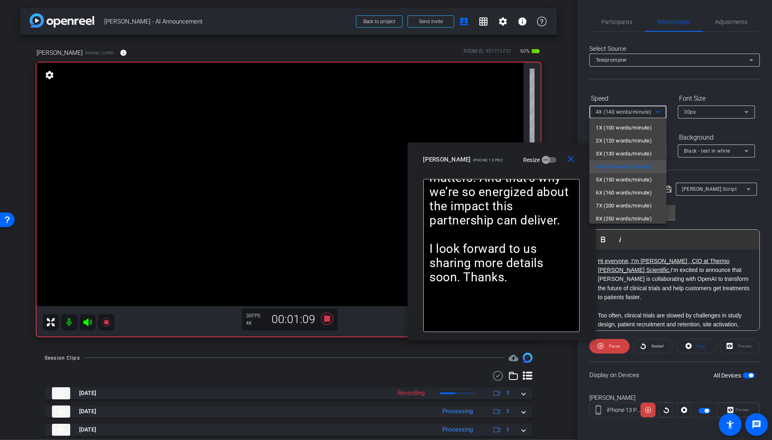
click at [612, 90] on div at bounding box center [386, 220] width 772 height 440
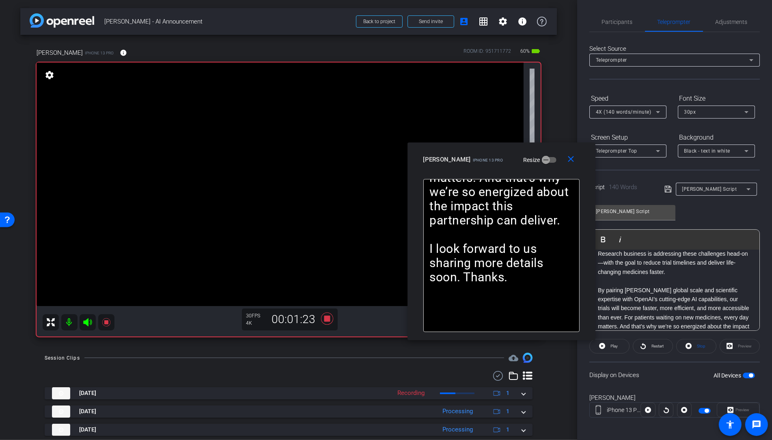
scroll to position [97, 0]
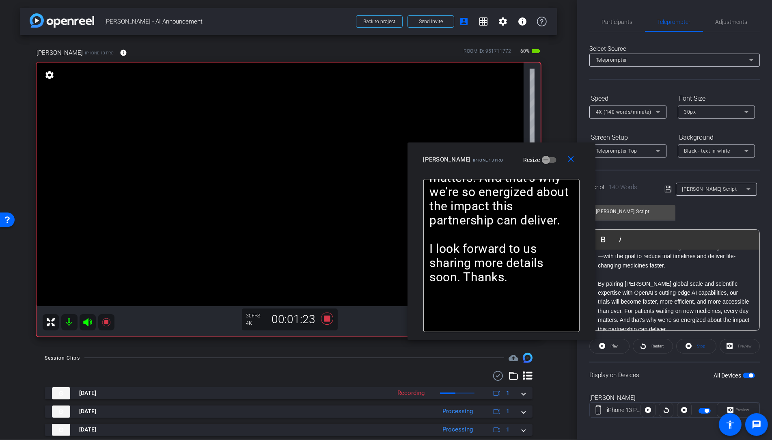
click at [623, 318] on p "By pairing Thermo Fisher’s global scale and scientific expertise with OpenAI’s …" at bounding box center [675, 306] width 154 height 54
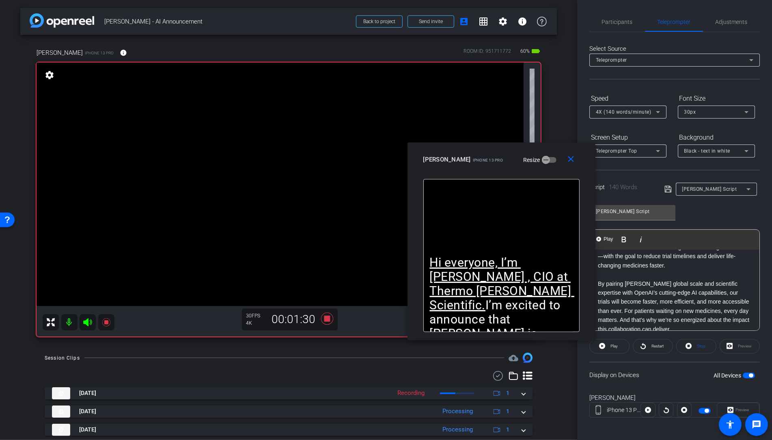
click at [626, 302] on p "By pairing Thermo Fisher’s global scale and scientific expertise with OpenAI’s …" at bounding box center [675, 306] width 154 height 54
click at [625, 301] on p "By pairing Thermo Fisher’s global scale and scientific expertise with OpenAI’s …" at bounding box center [675, 306] width 154 height 54
click at [618, 346] on span "Play" at bounding box center [614, 346] width 7 height 4
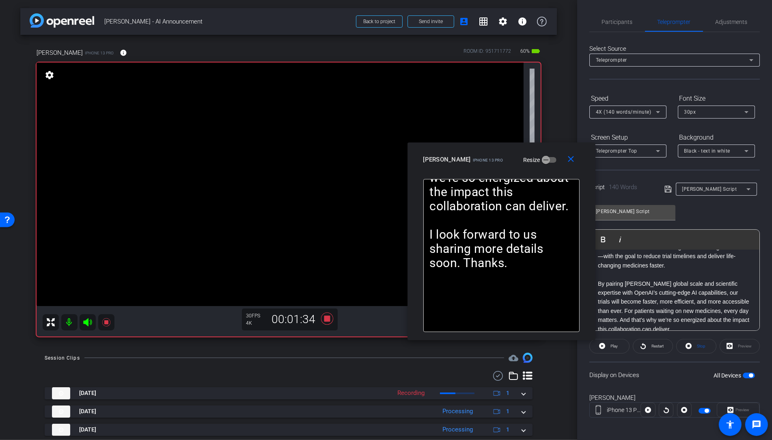
click at [623, 302] on p "By pairing Thermo Fisher’s global scale and scientific expertise with OpenAI’s …" at bounding box center [675, 306] width 154 height 54
click at [604, 238] on span "Play" at bounding box center [608, 239] width 13 height 7
click at [612, 349] on span "Pause" at bounding box center [613, 346] width 13 height 11
click at [612, 348] on span "Play" at bounding box center [613, 346] width 9 height 11
click at [327, 318] on icon at bounding box center [327, 319] width 12 height 12
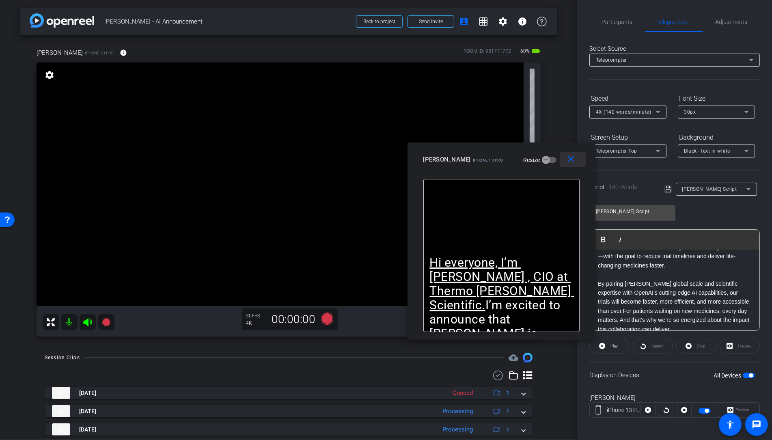
click at [568, 162] on mat-icon "close" at bounding box center [571, 159] width 10 height 10
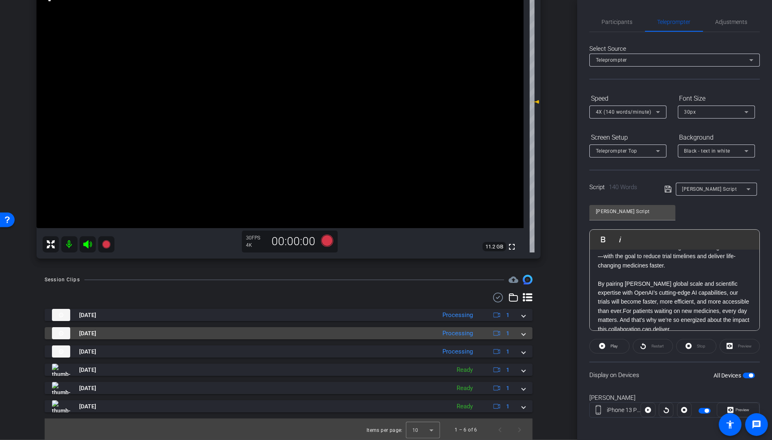
scroll to position [79, 0]
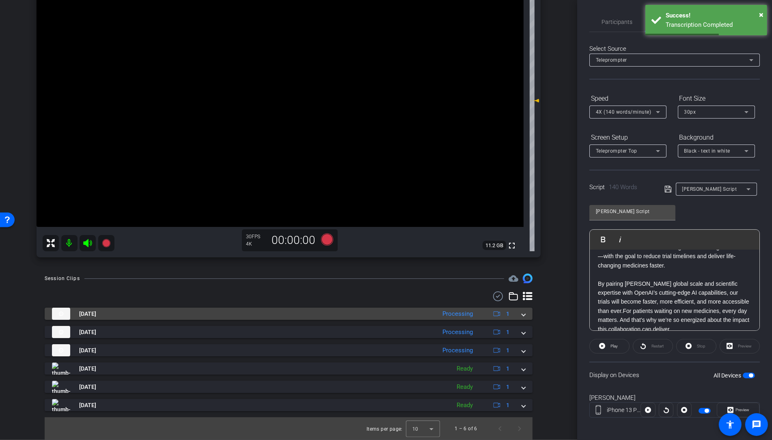
click at [526, 315] on mat-expansion-panel-header "Oct 10, 2025 Processing 1" at bounding box center [289, 314] width 488 height 12
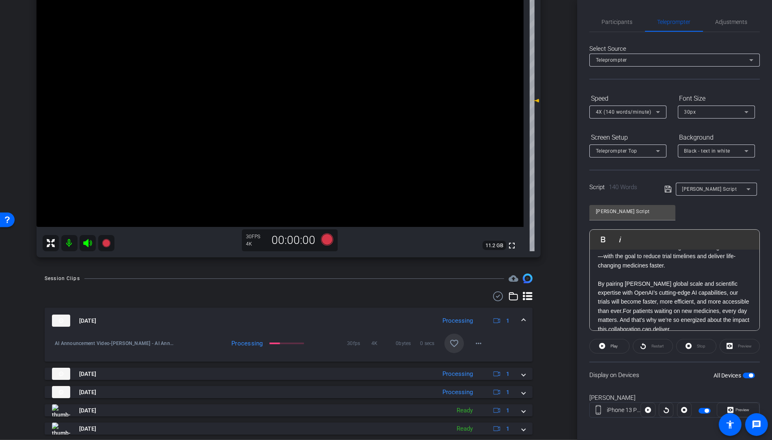
click at [456, 344] on mat-icon "favorite_border" at bounding box center [455, 344] width 10 height 10
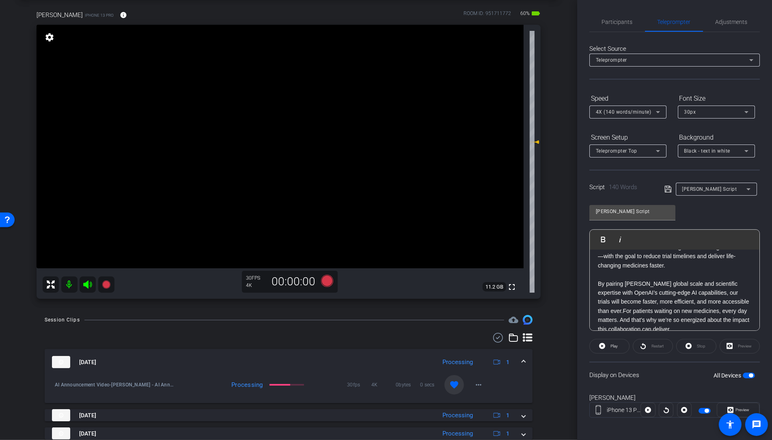
scroll to position [0, 0]
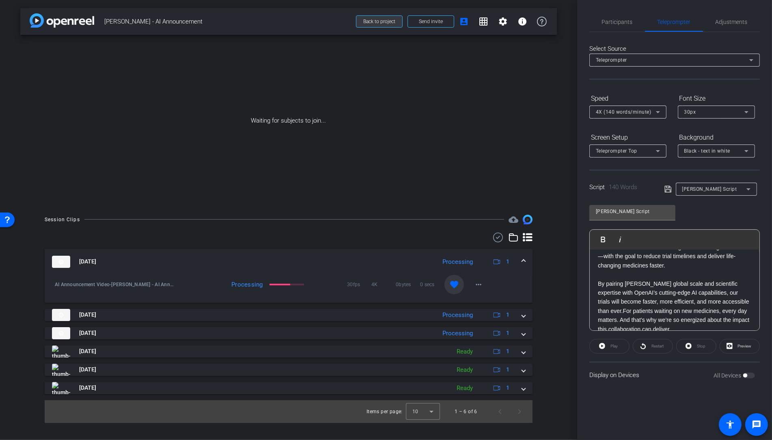
click at [375, 25] on span at bounding box center [380, 21] width 46 height 19
